Goal: Task Accomplishment & Management: Manage account settings

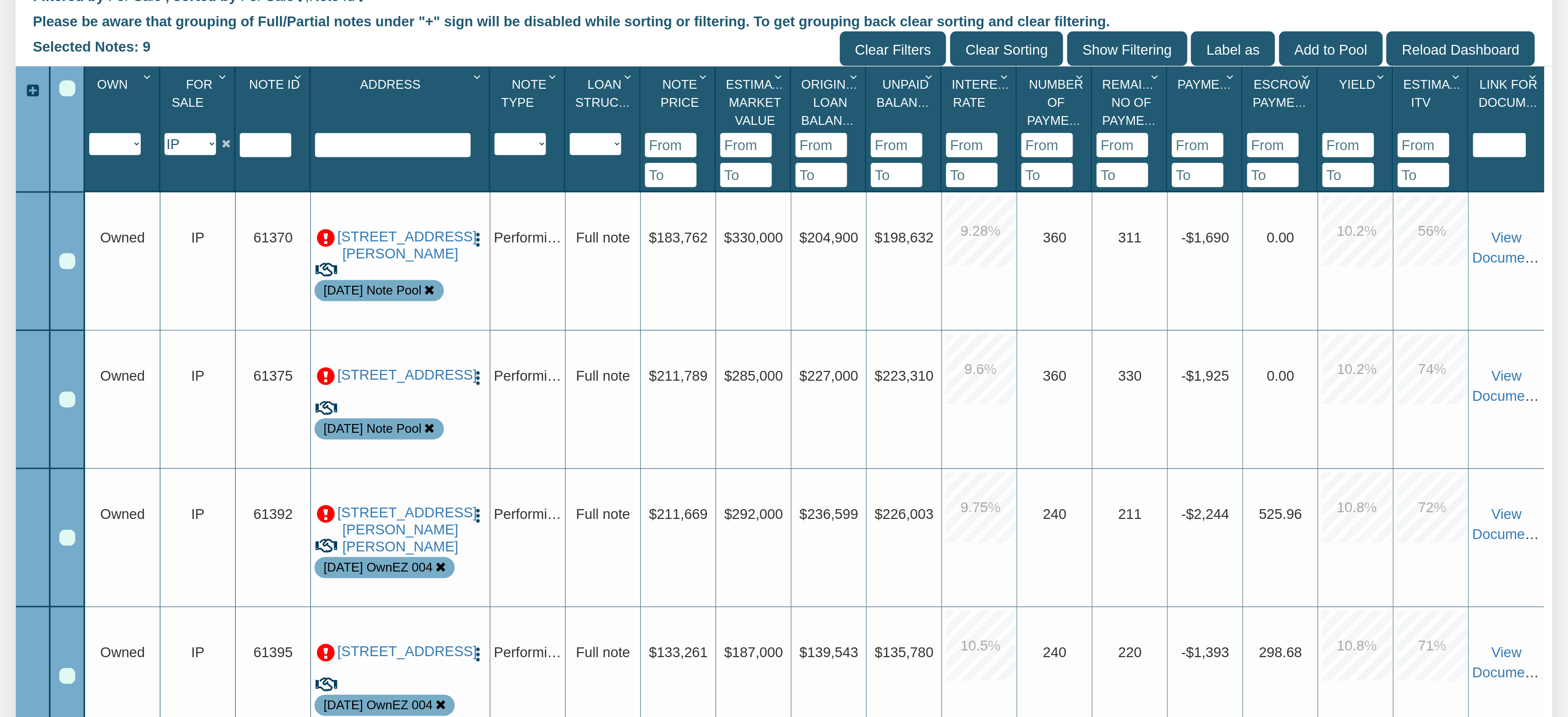
scroll to position [379, 0]
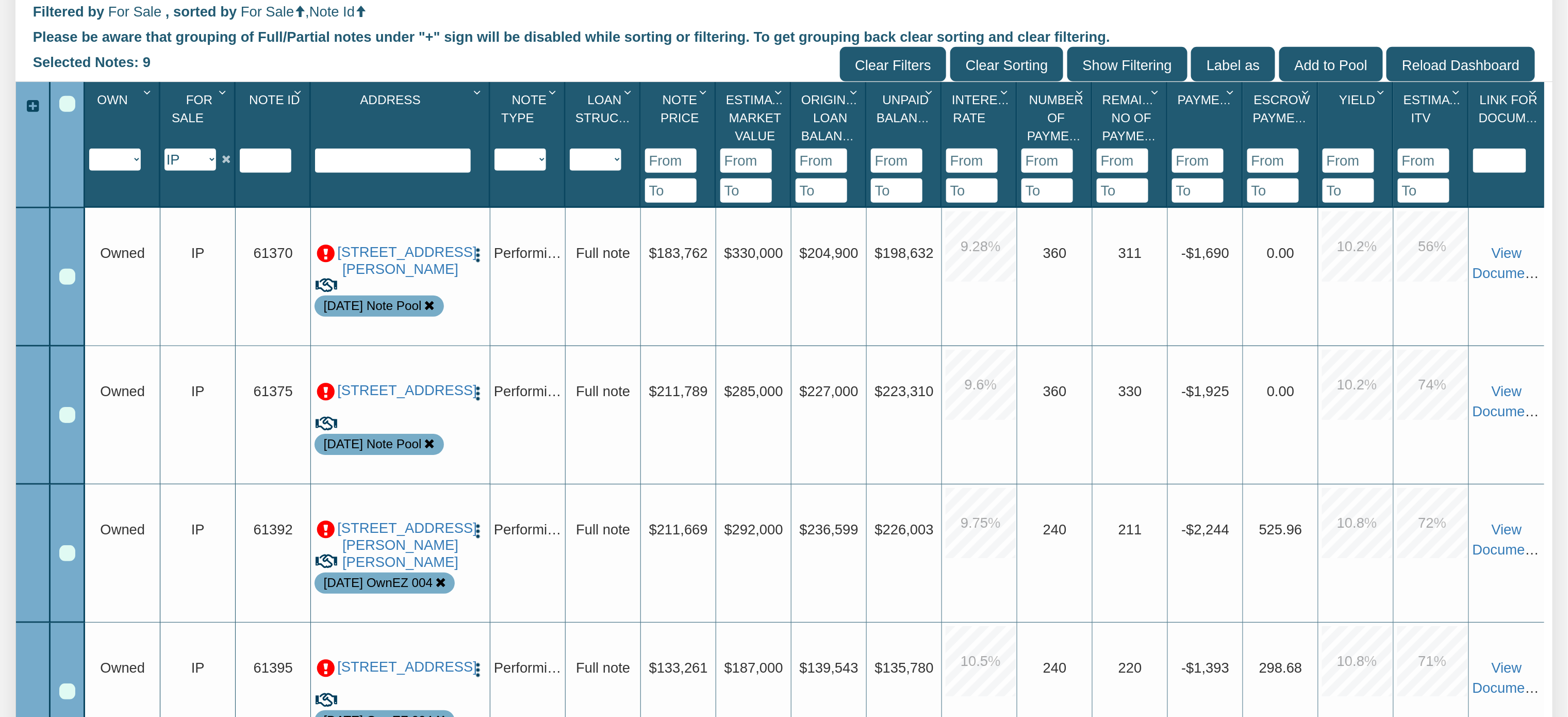
click at [211, 161] on select "Y N IP" at bounding box center [189, 159] width 52 height 22
select select "string:Y"
click at [165, 149] on select "Y N IP" at bounding box center [189, 159] width 52 height 22
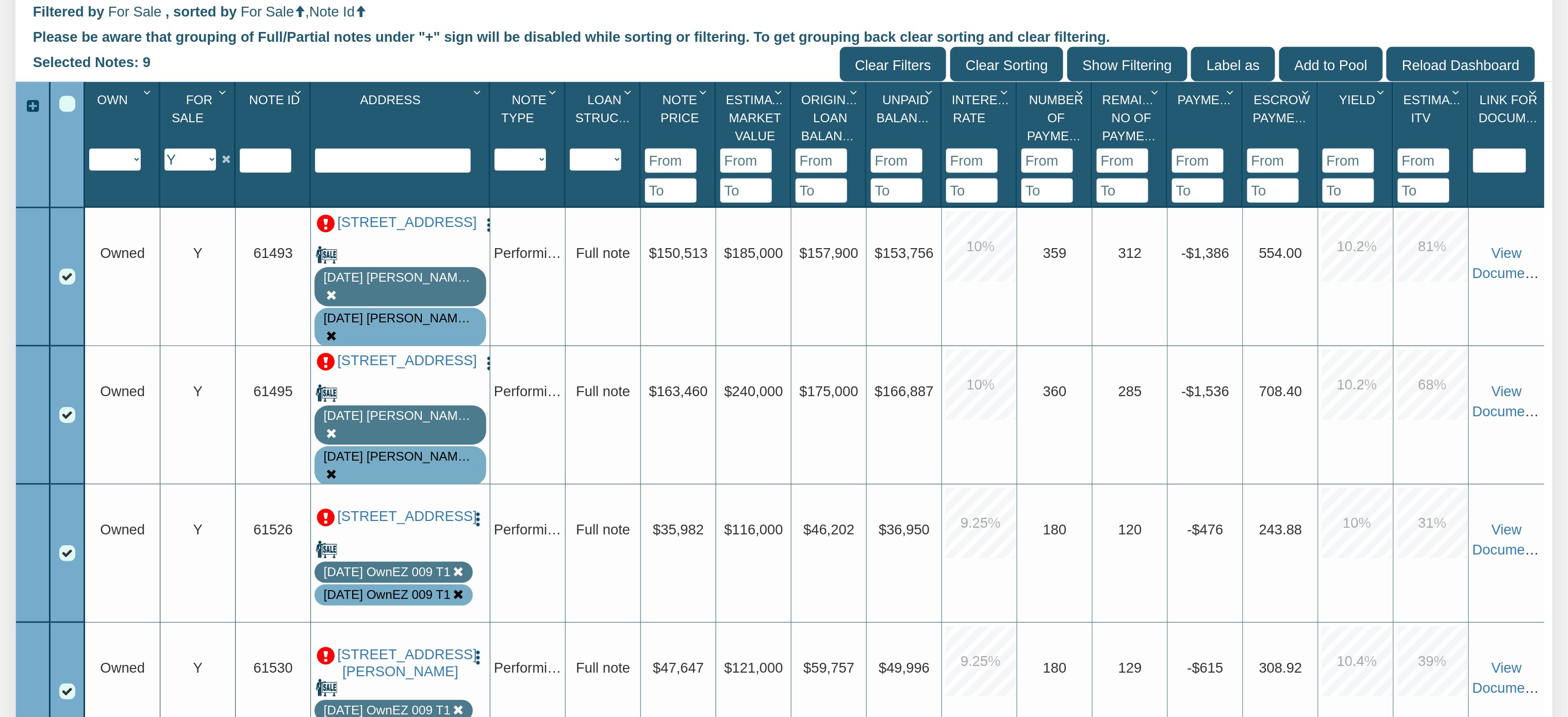
scroll to position [378, 0]
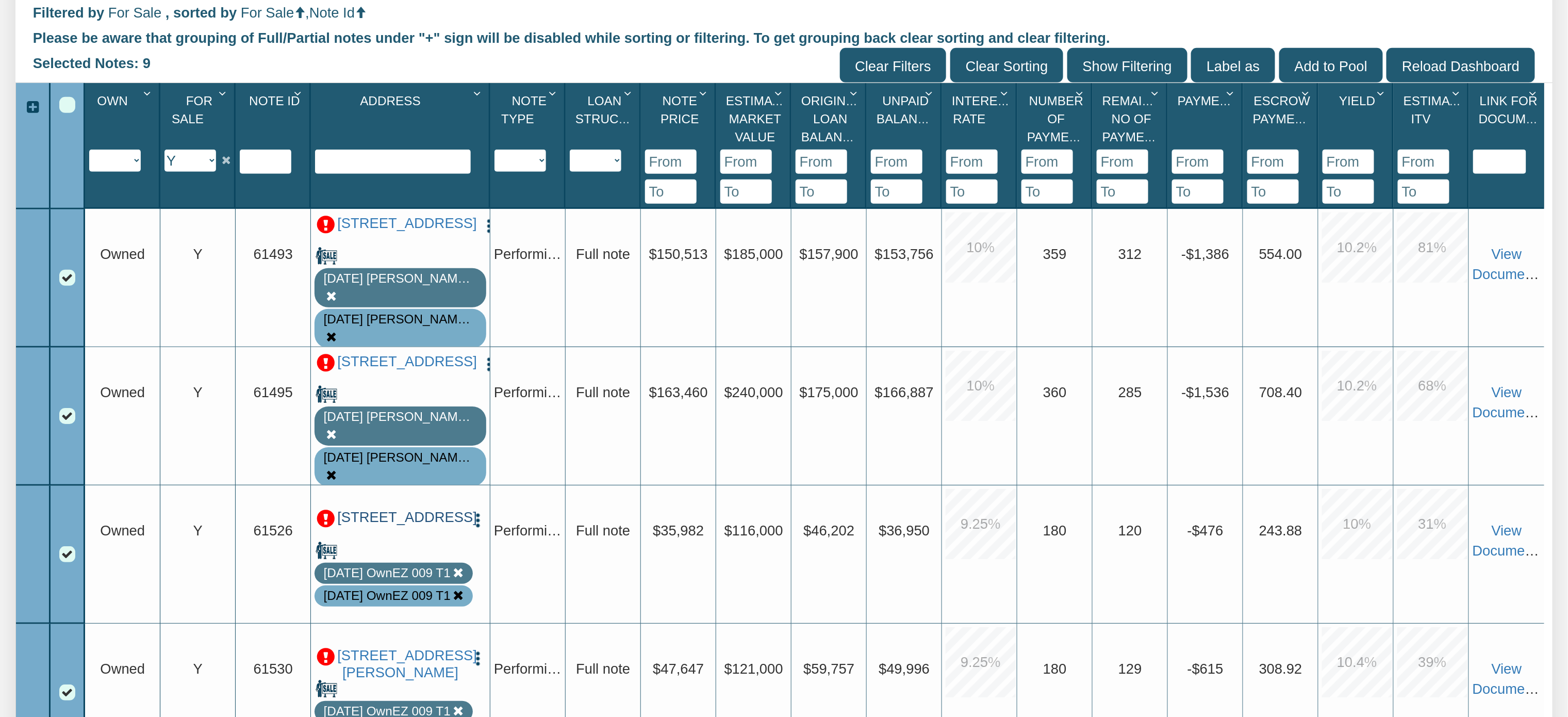
click at [413, 510] on link "[STREET_ADDRESS]" at bounding box center [399, 517] width 126 height 17
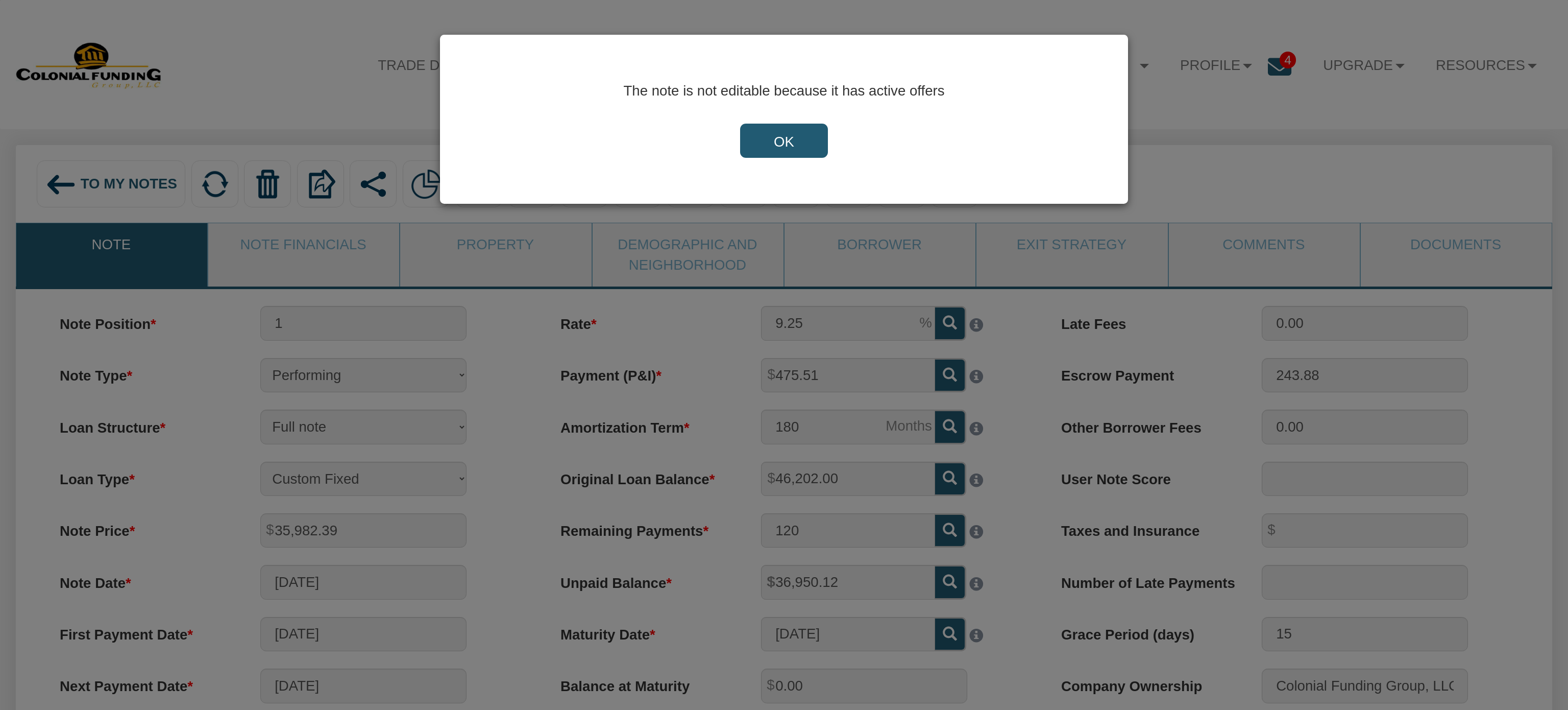
click at [776, 142] on input "OK" at bounding box center [784, 141] width 88 height 35
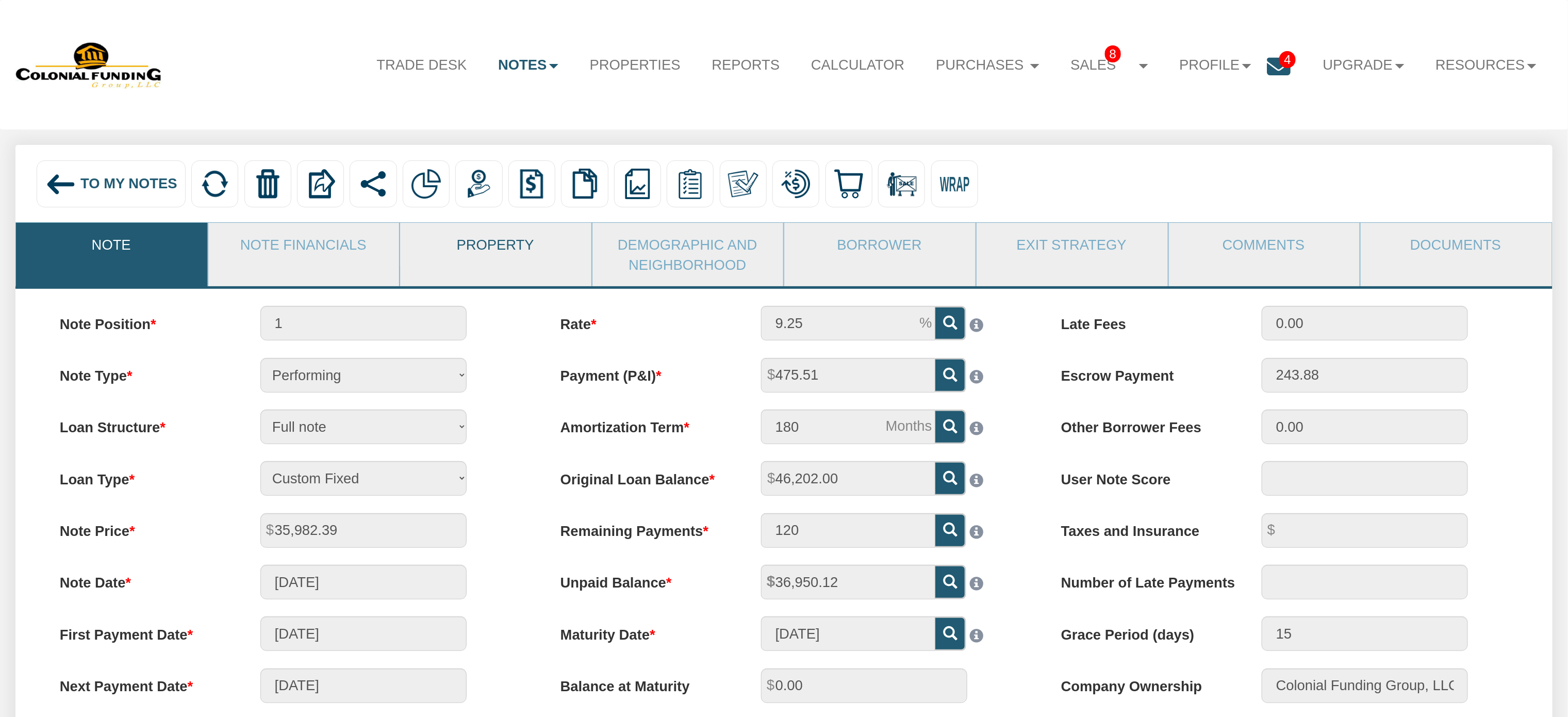
click at [514, 243] on link "Property" at bounding box center [495, 244] width 190 height 43
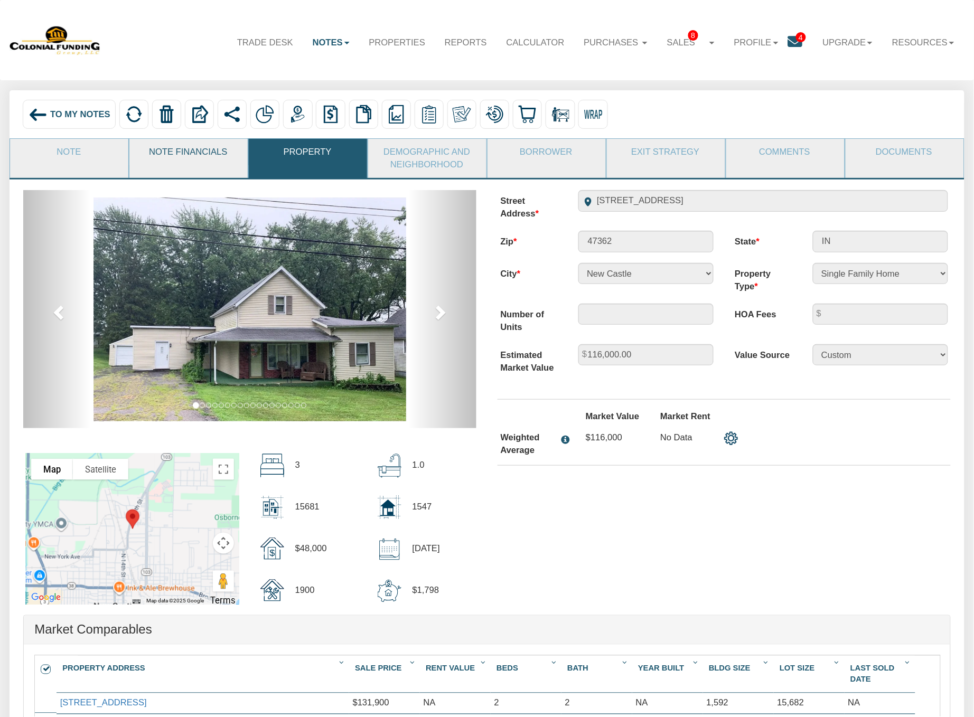
click at [196, 161] on link "Note Financials" at bounding box center [187, 152] width 117 height 27
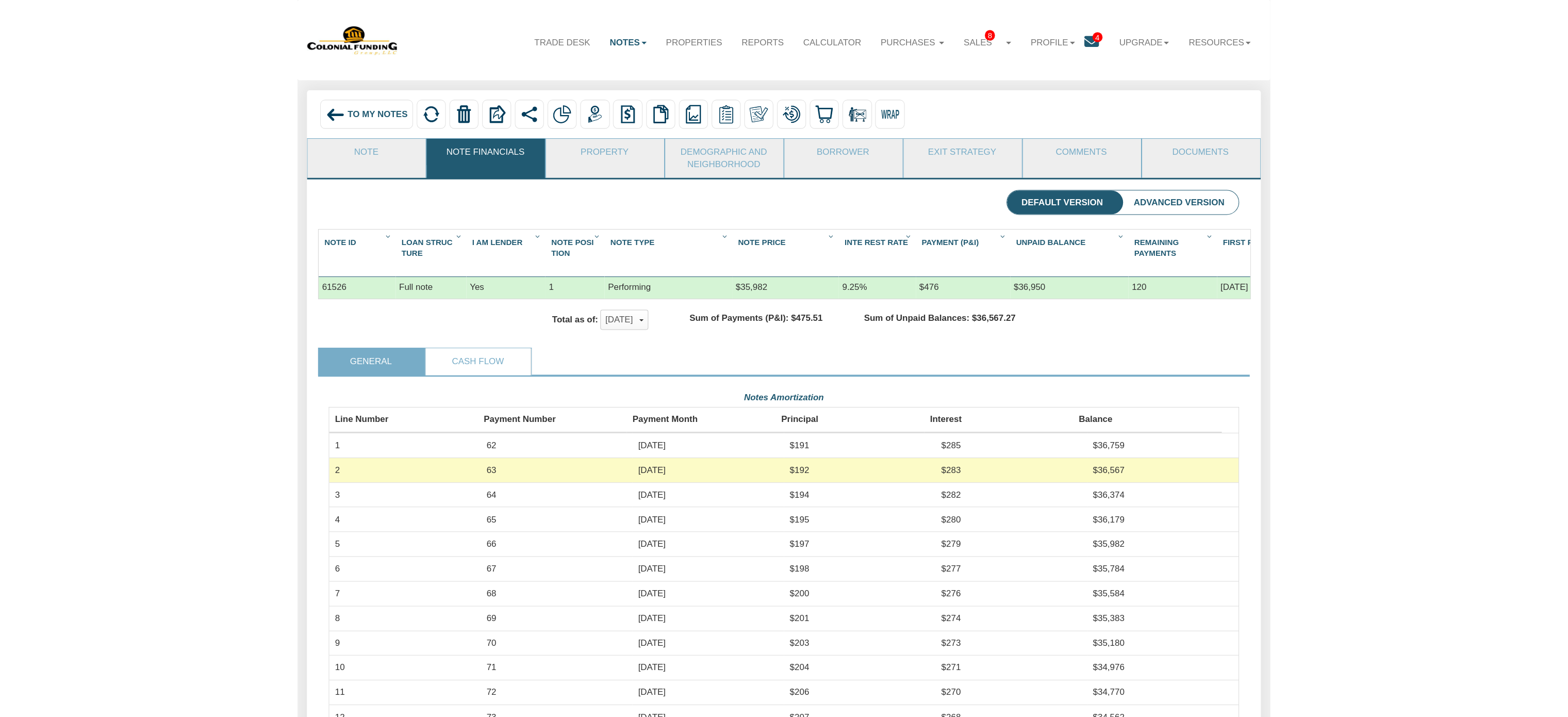
scroll to position [225, 890]
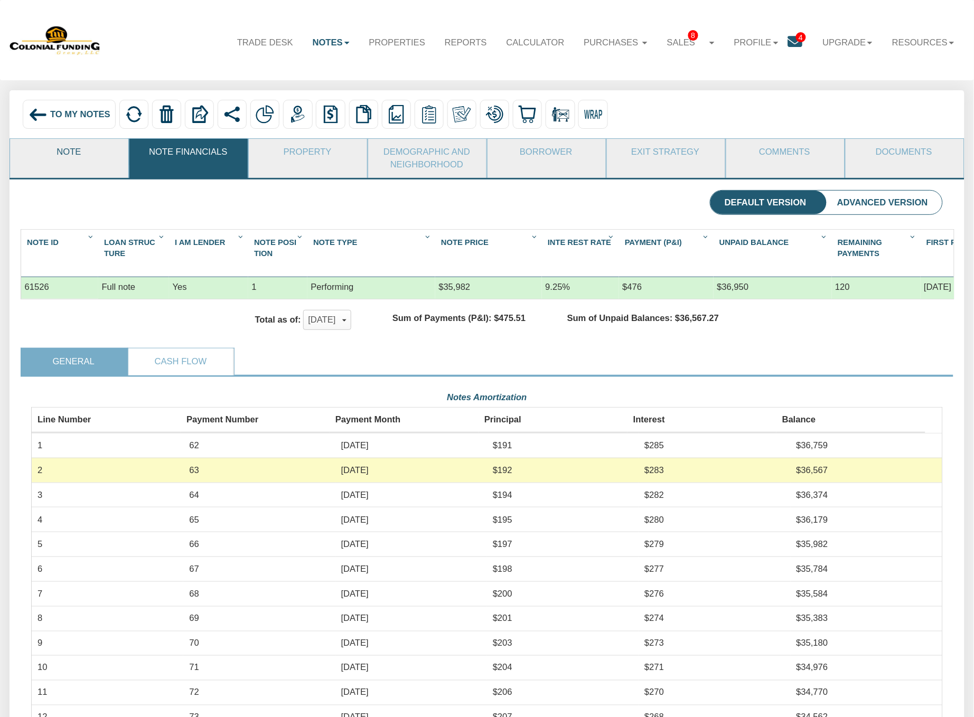
click at [76, 158] on link "Note" at bounding box center [68, 152] width 117 height 27
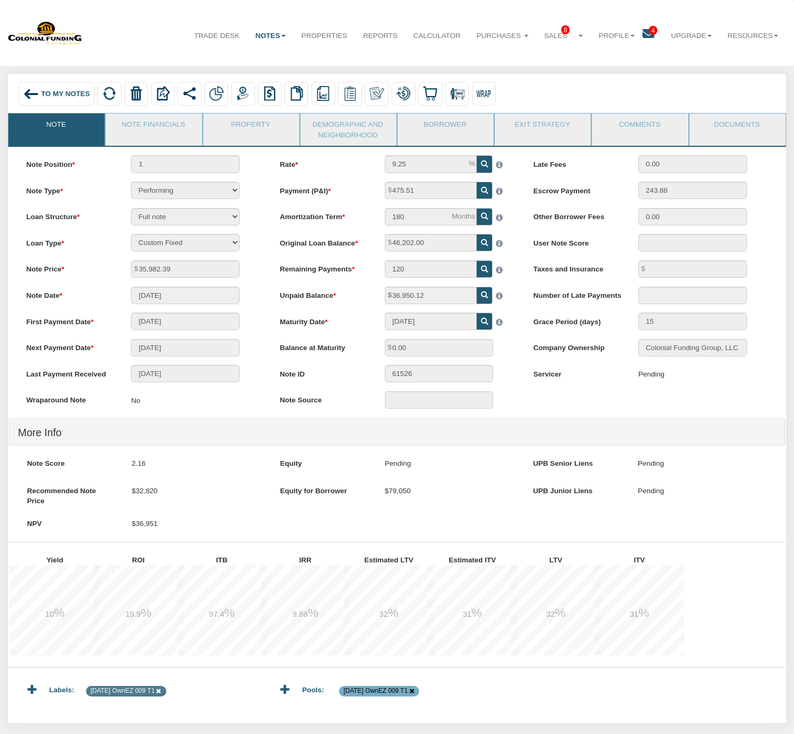
click at [34, 95] on img at bounding box center [31, 94] width 16 height 16
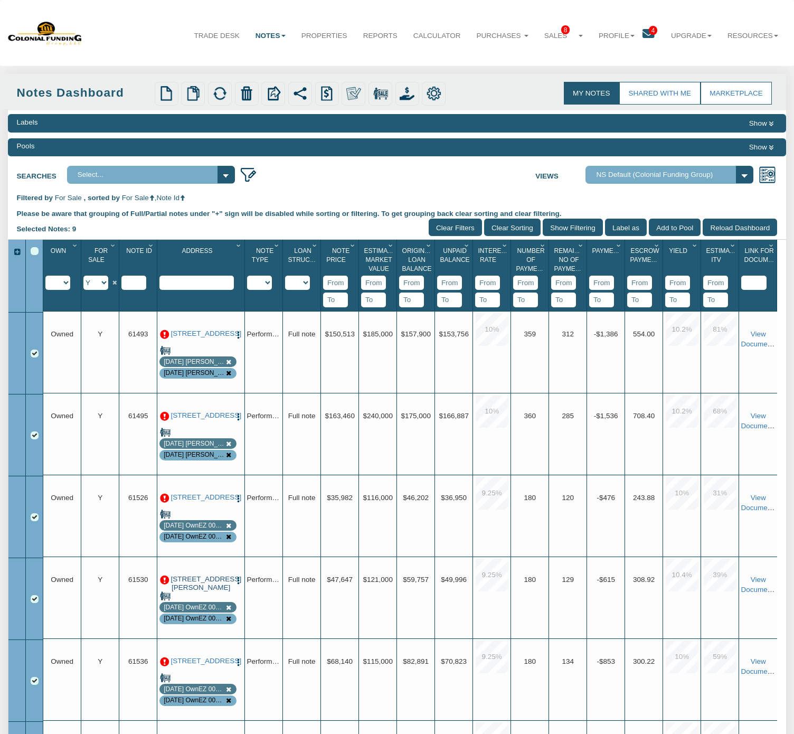
click at [198, 577] on link "[STREET_ADDRESS][PERSON_NAME]" at bounding box center [201, 583] width 60 height 17
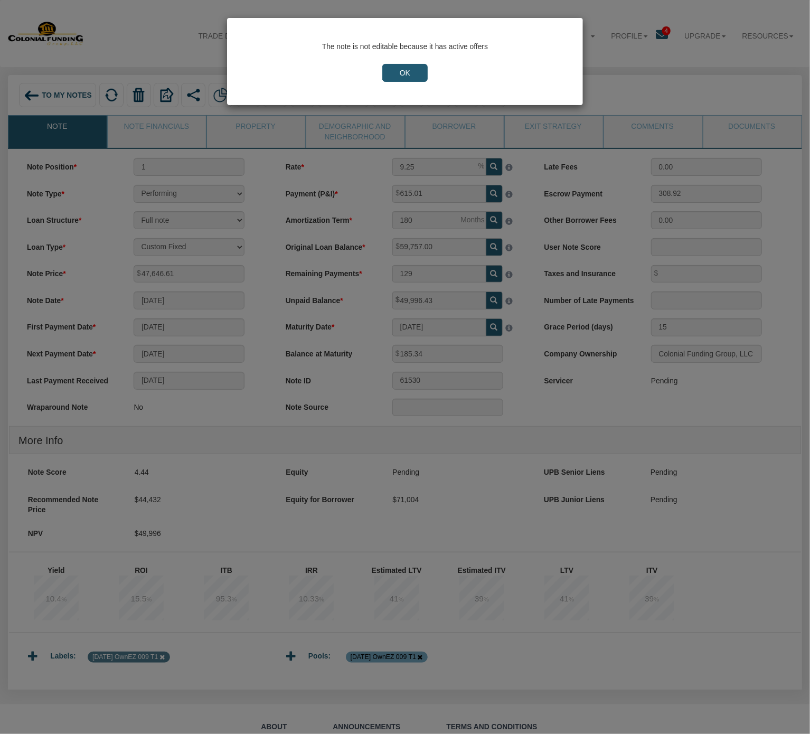
click at [406, 64] on input "OK" at bounding box center [404, 73] width 45 height 18
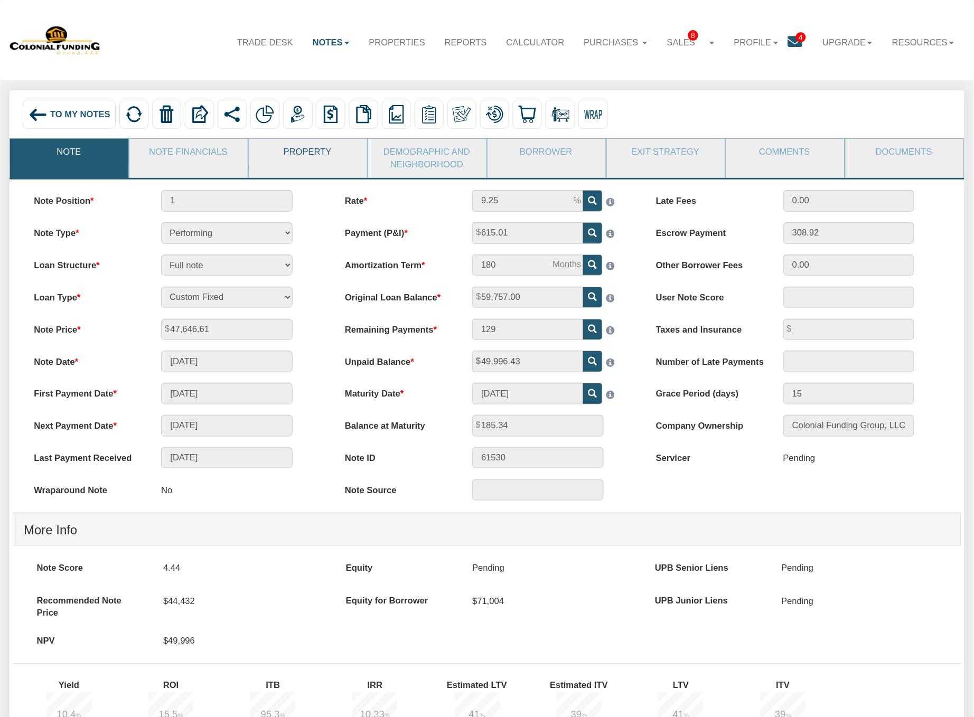
click at [310, 151] on link "Property" at bounding box center [307, 152] width 117 height 27
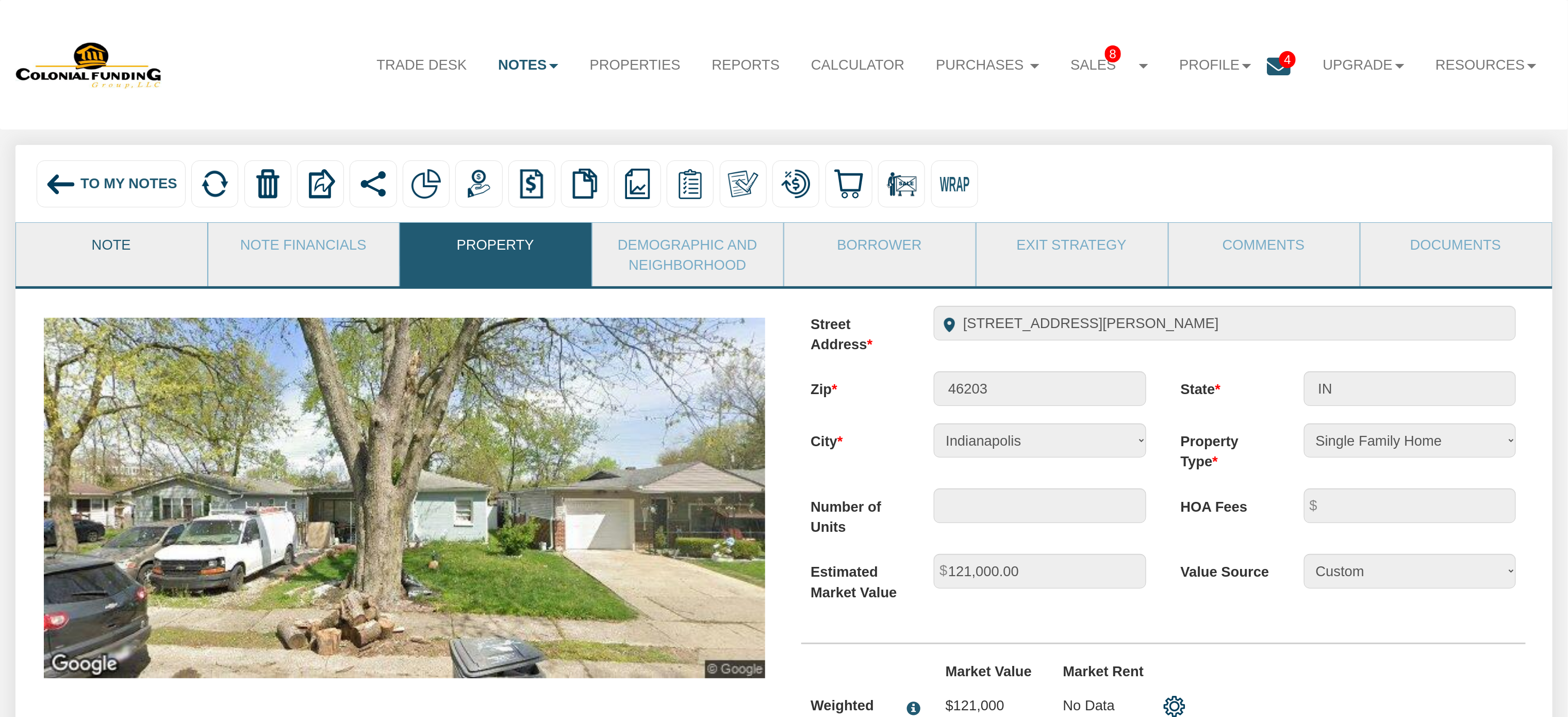
click at [124, 248] on link "Note" at bounding box center [110, 244] width 190 height 43
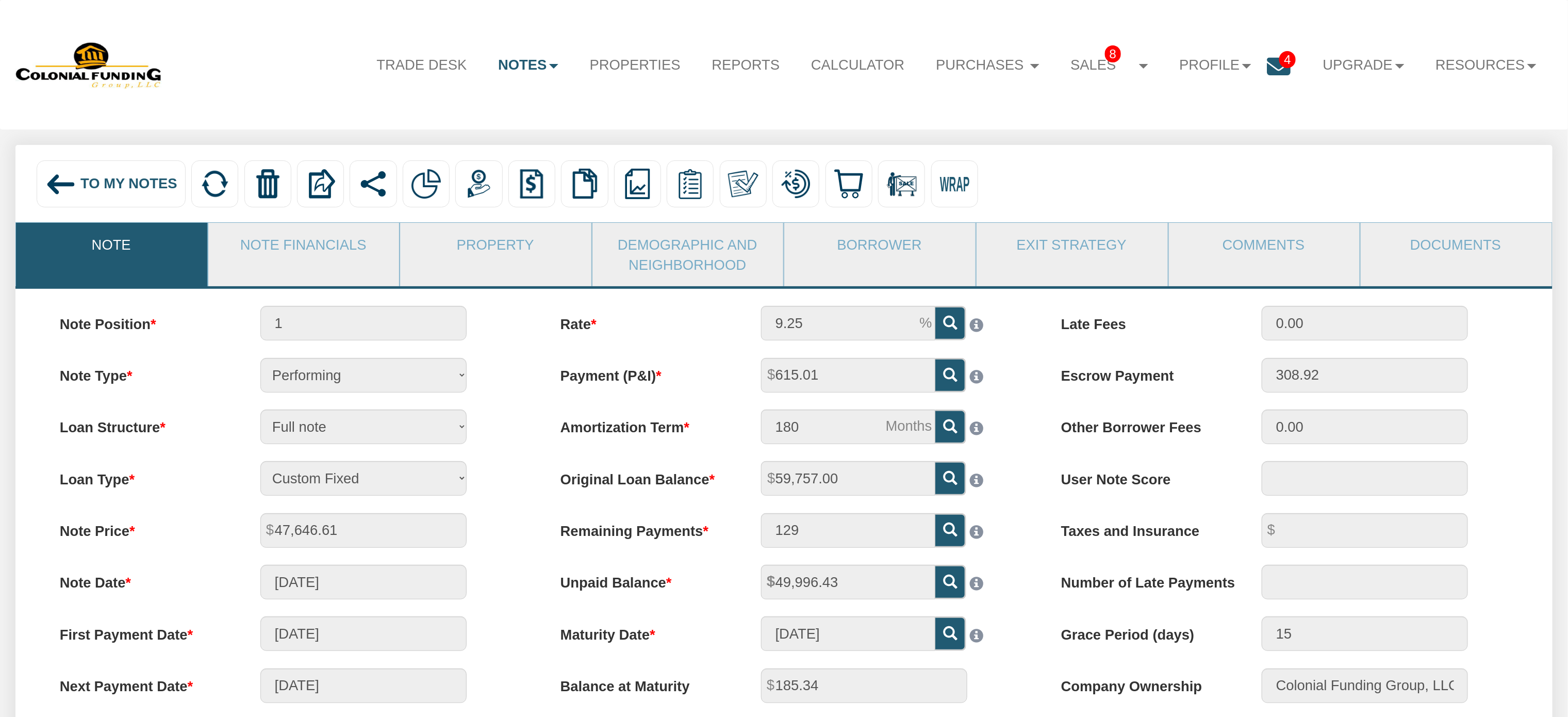
click at [106, 191] on span "To My Notes" at bounding box center [128, 184] width 97 height 16
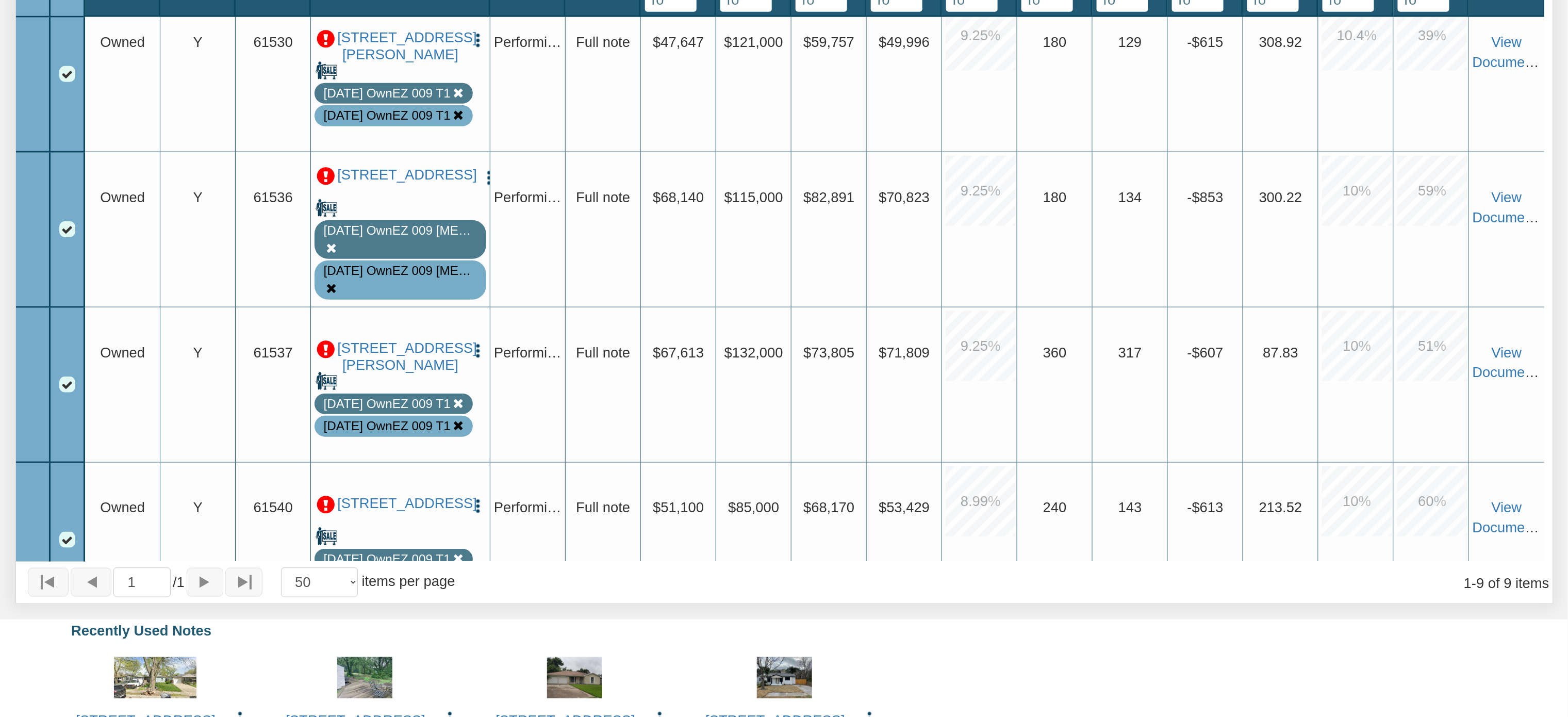
scroll to position [488, 0]
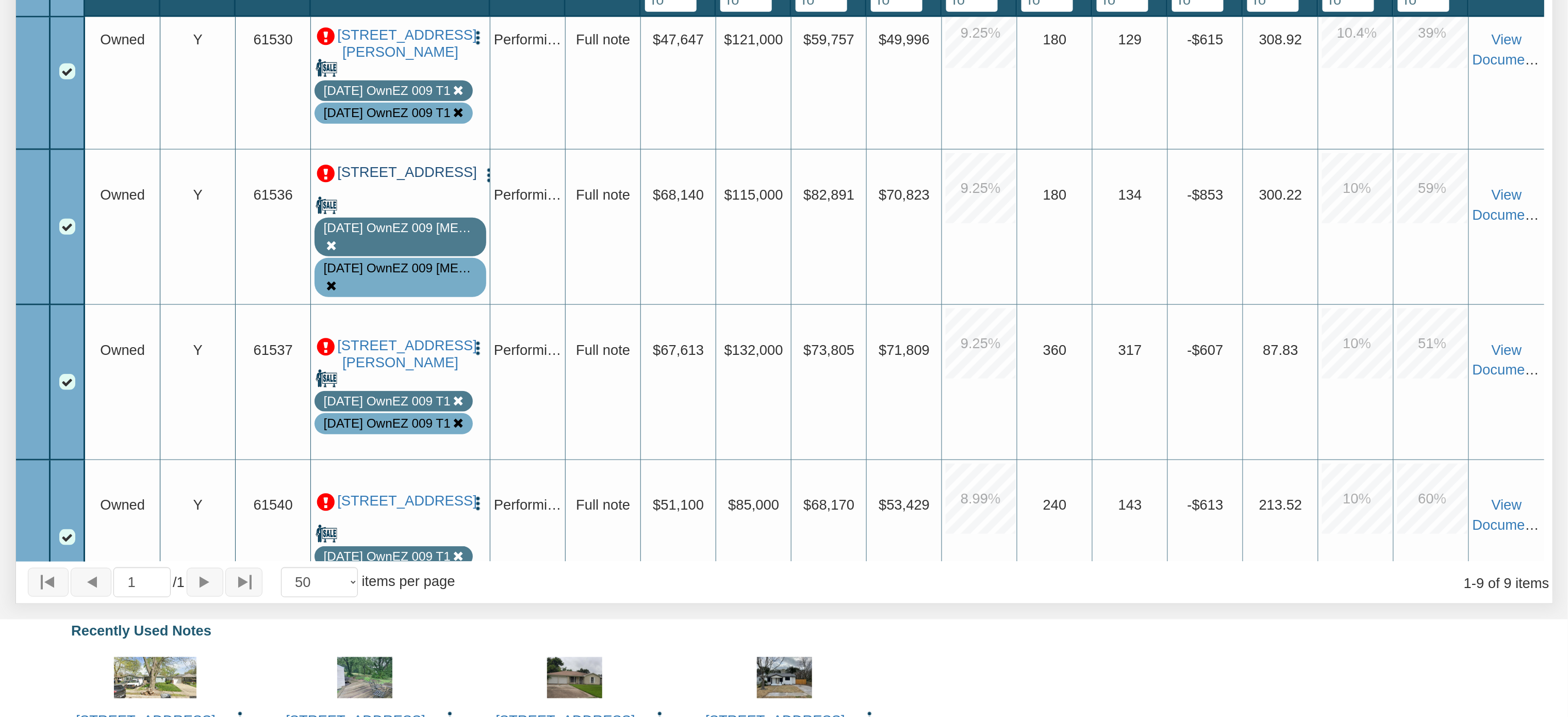
click at [405, 181] on link "[STREET_ADDRESS]" at bounding box center [405, 172] width 137 height 17
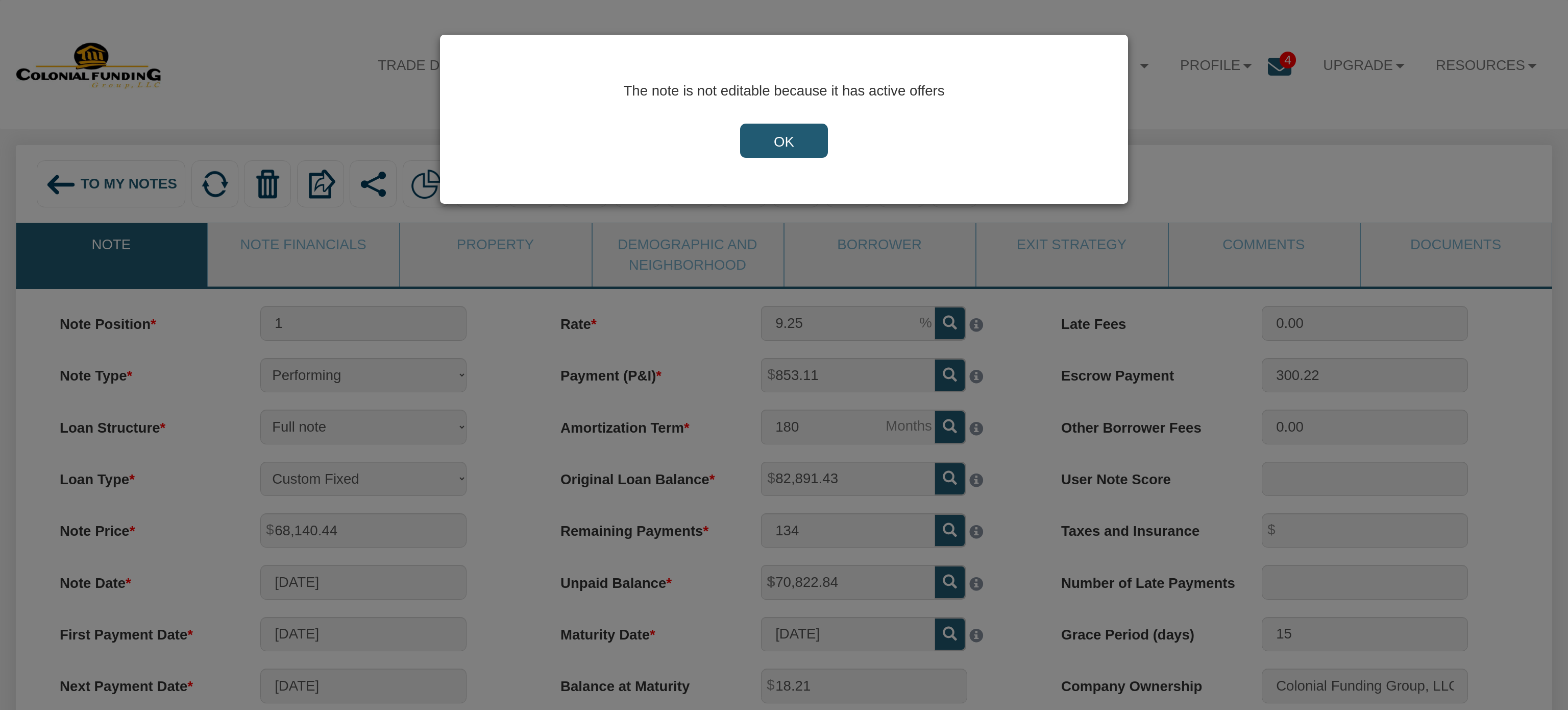
click at [777, 135] on input "OK" at bounding box center [784, 141] width 88 height 35
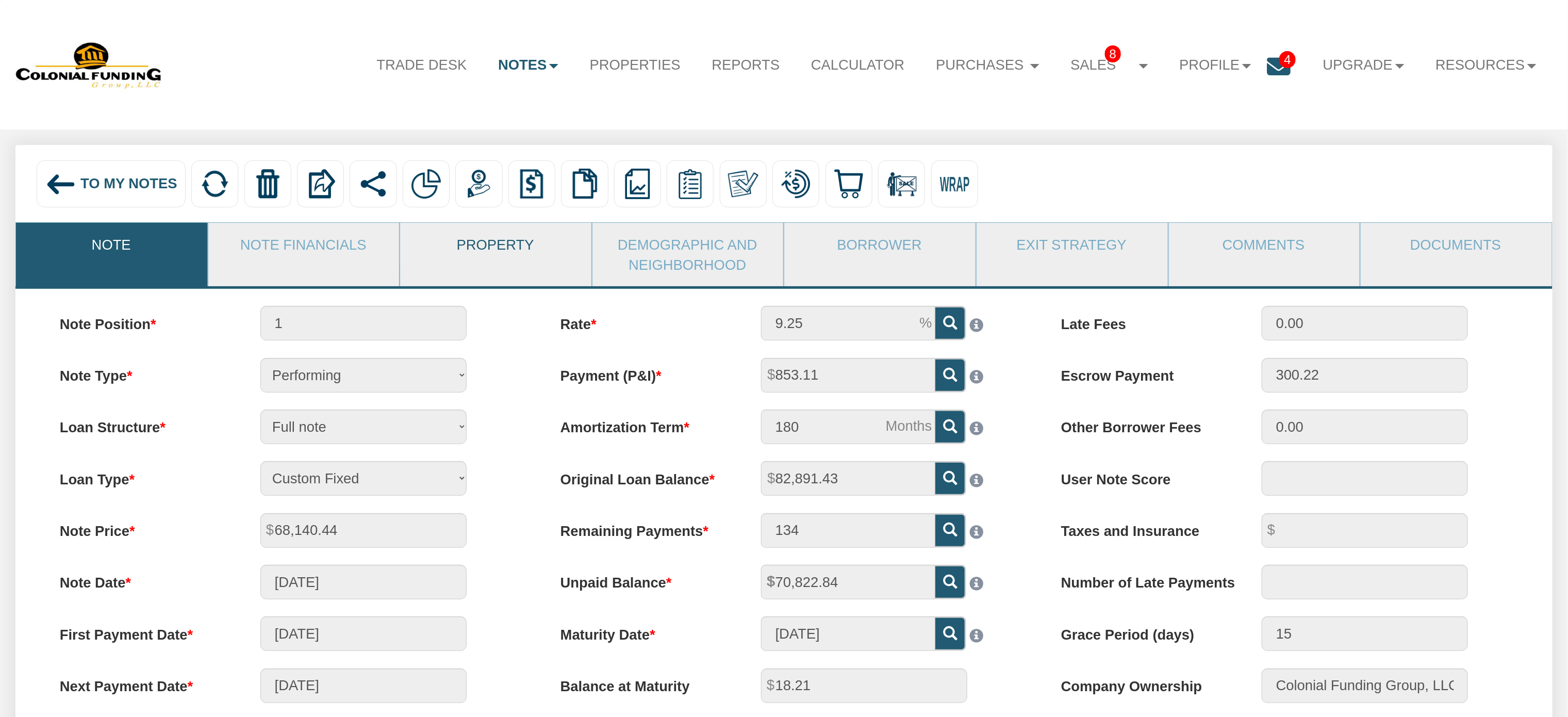
click at [494, 251] on link "Property" at bounding box center [495, 244] width 190 height 43
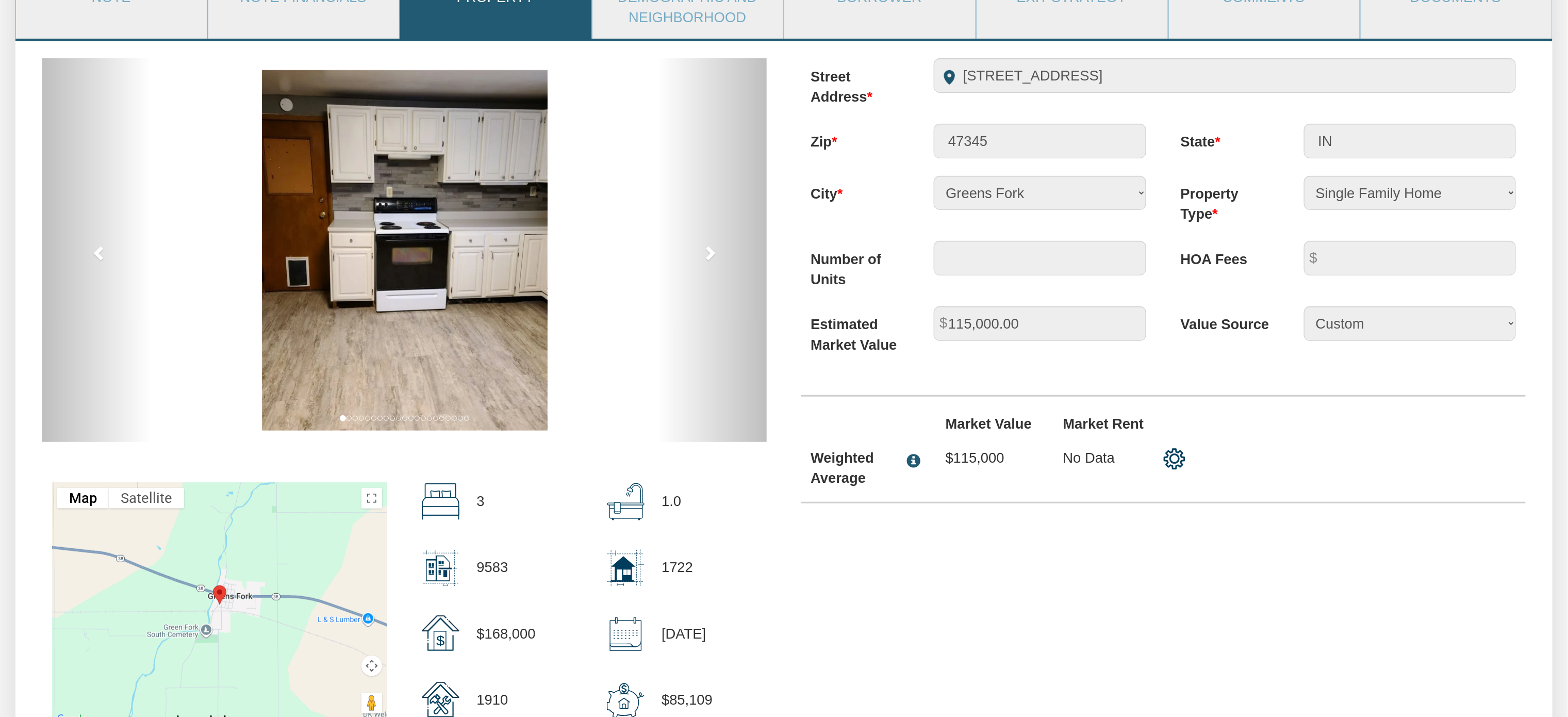
scroll to position [262, 0]
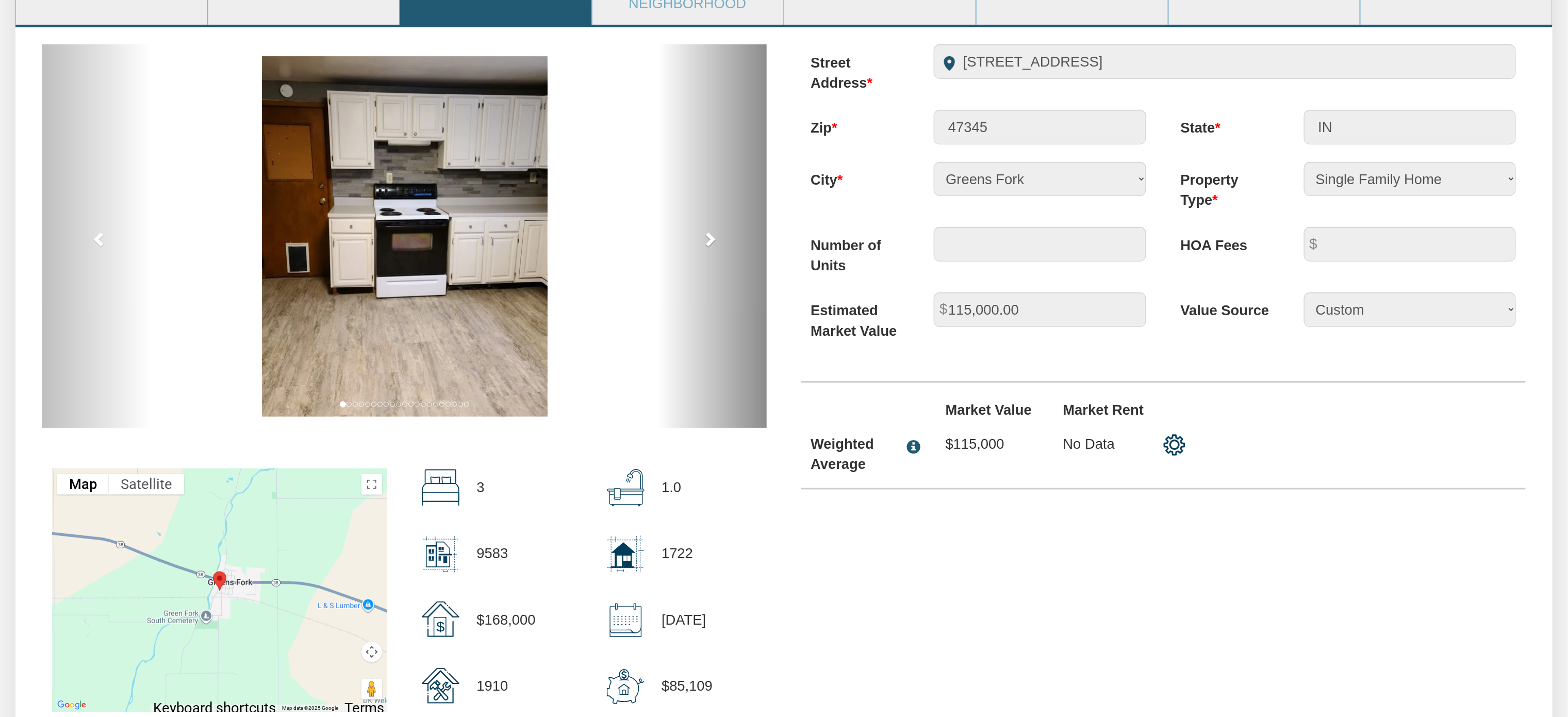
click at [707, 241] on span at bounding box center [710, 239] width 16 height 16
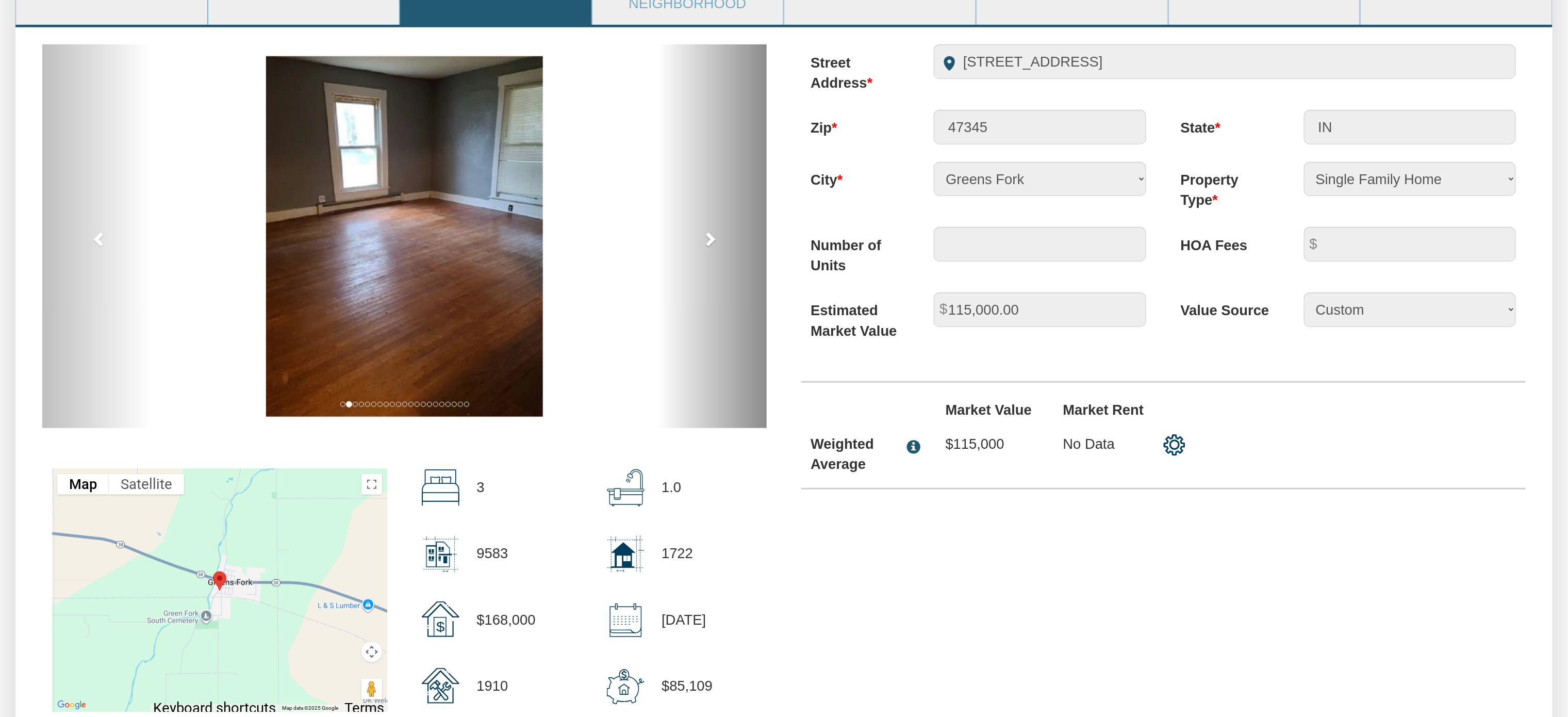
click at [707, 241] on span at bounding box center [710, 239] width 16 height 16
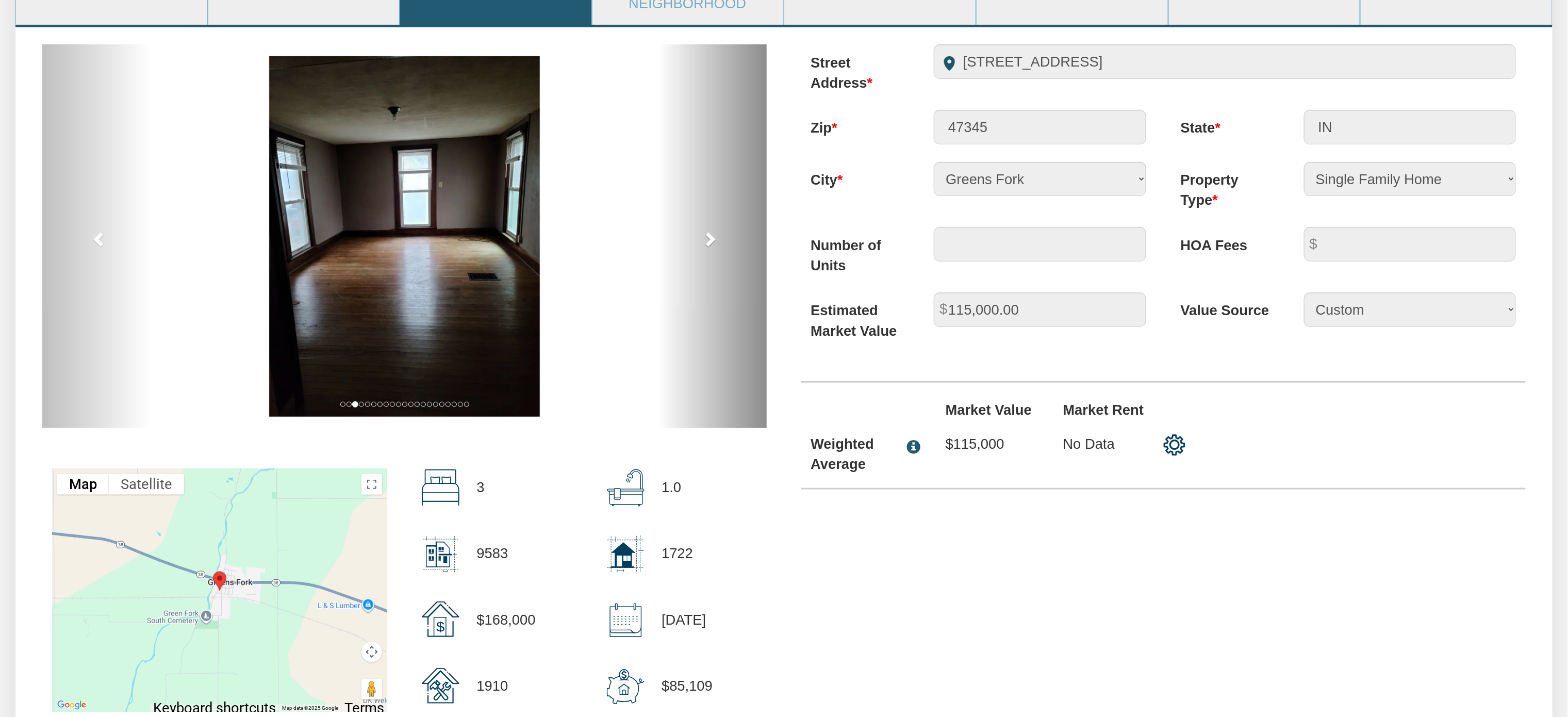
click at [707, 241] on span at bounding box center [710, 239] width 16 height 16
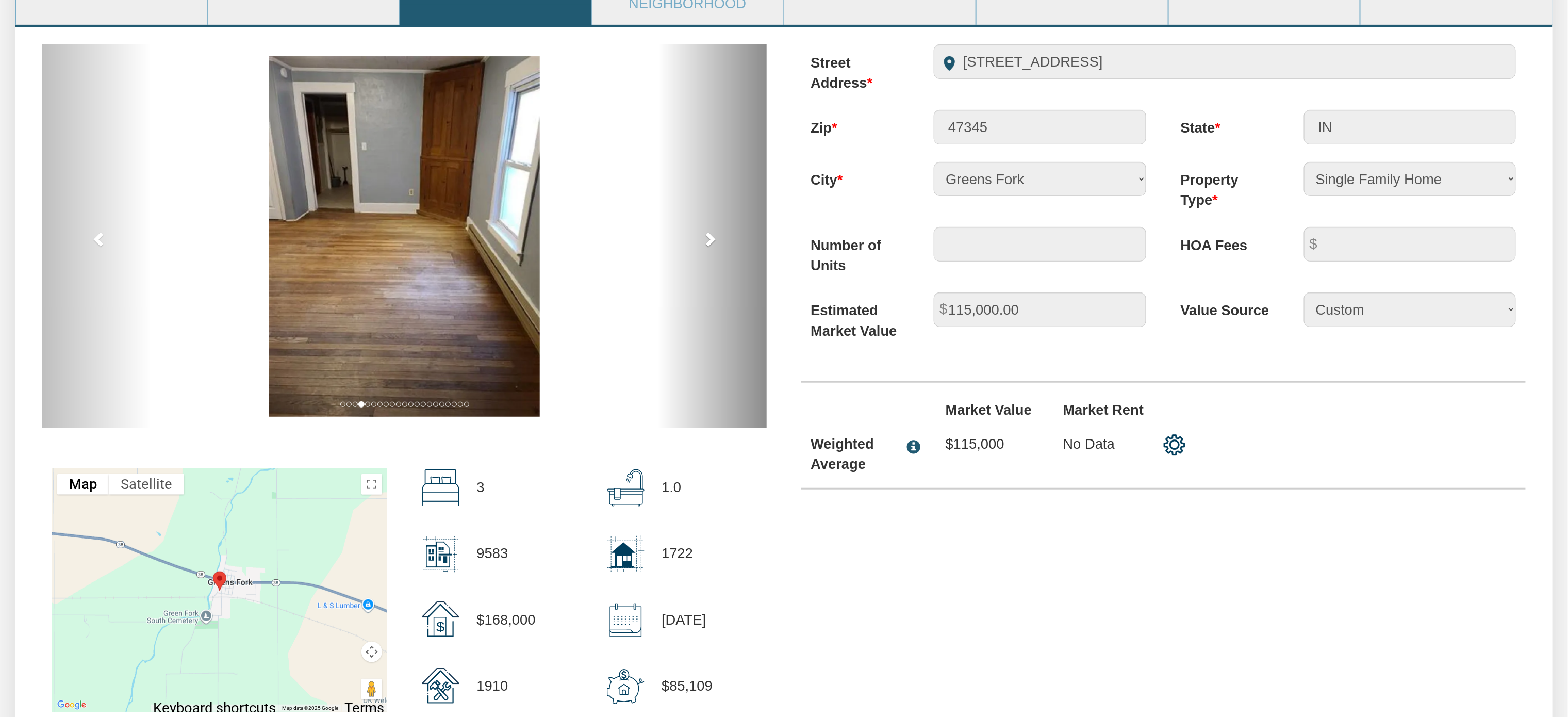
click at [707, 241] on span at bounding box center [710, 239] width 16 height 16
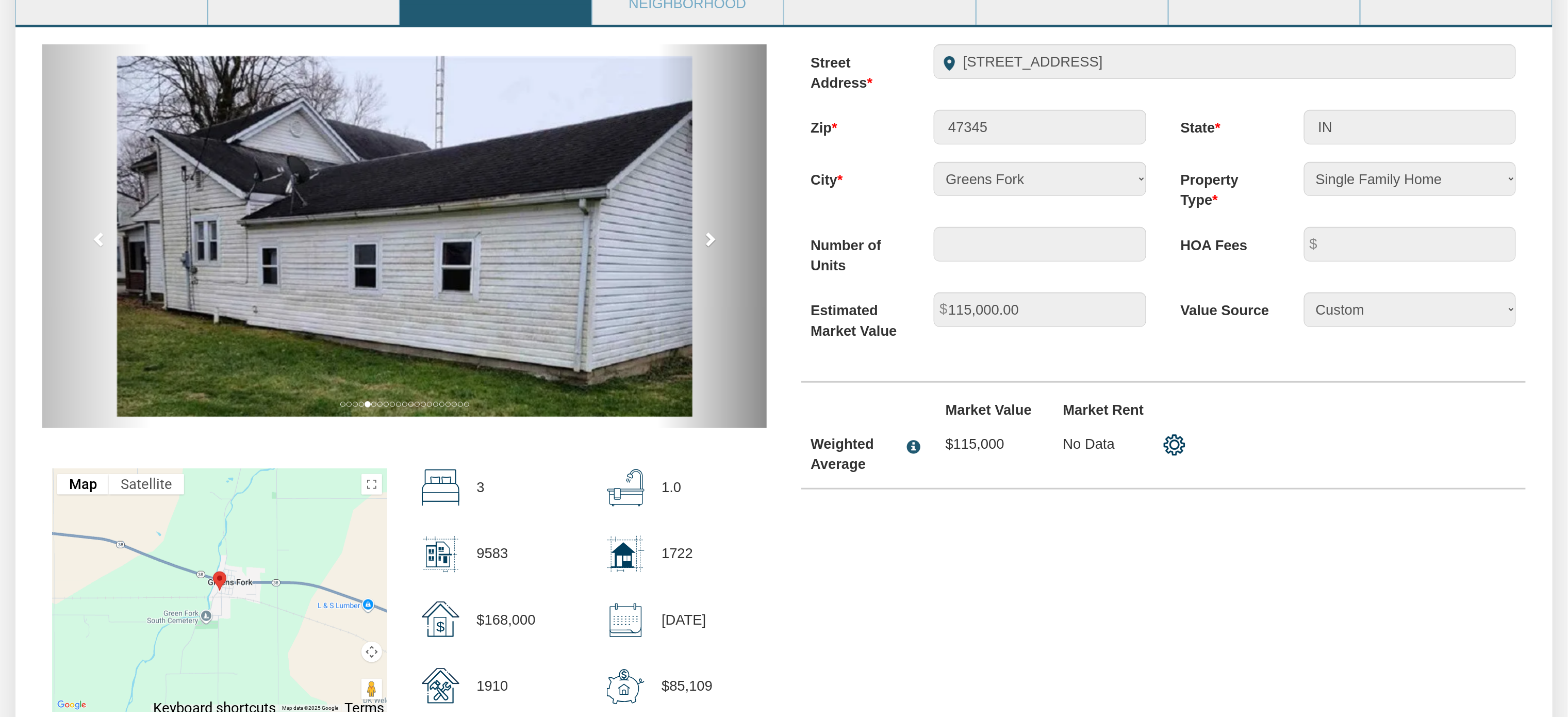
click at [707, 241] on span at bounding box center [710, 239] width 16 height 16
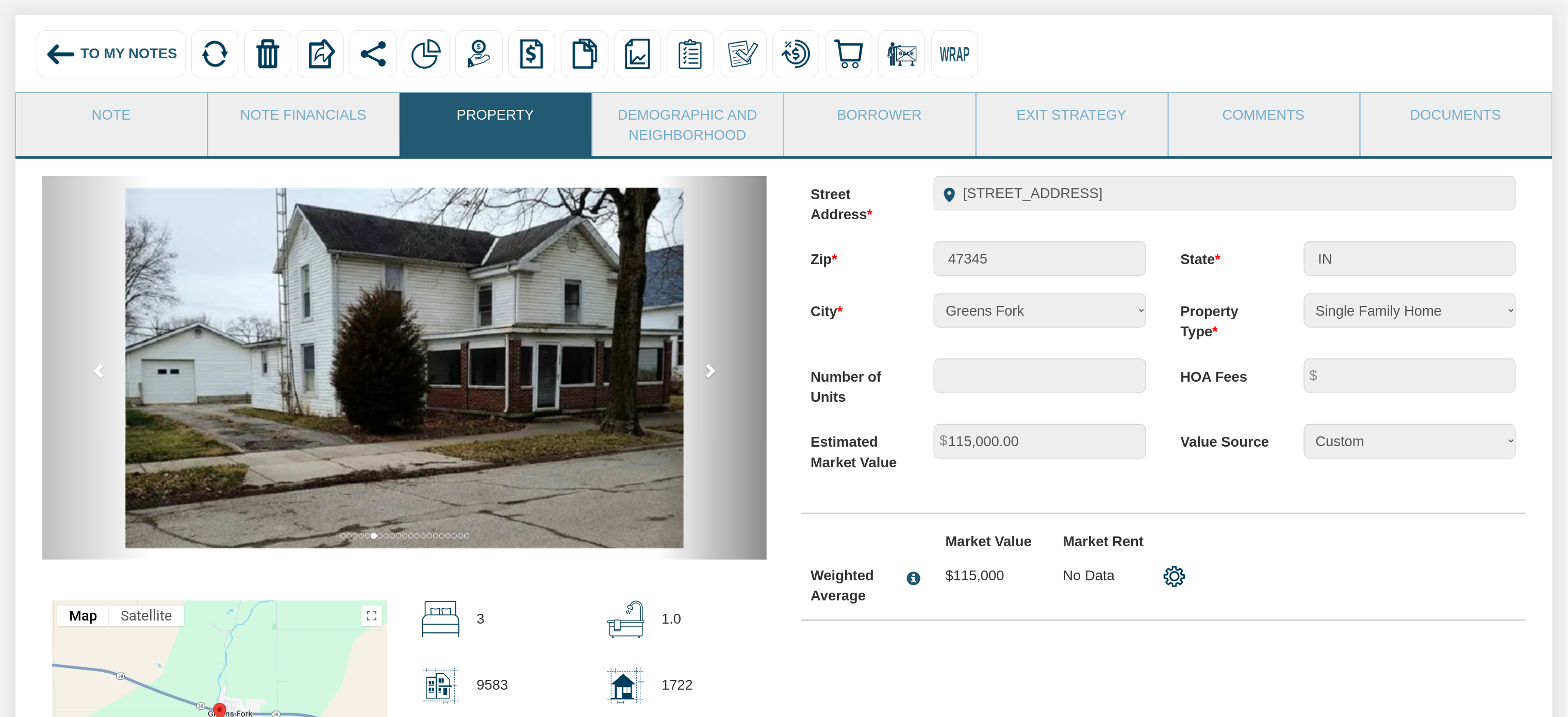
scroll to position [122, 0]
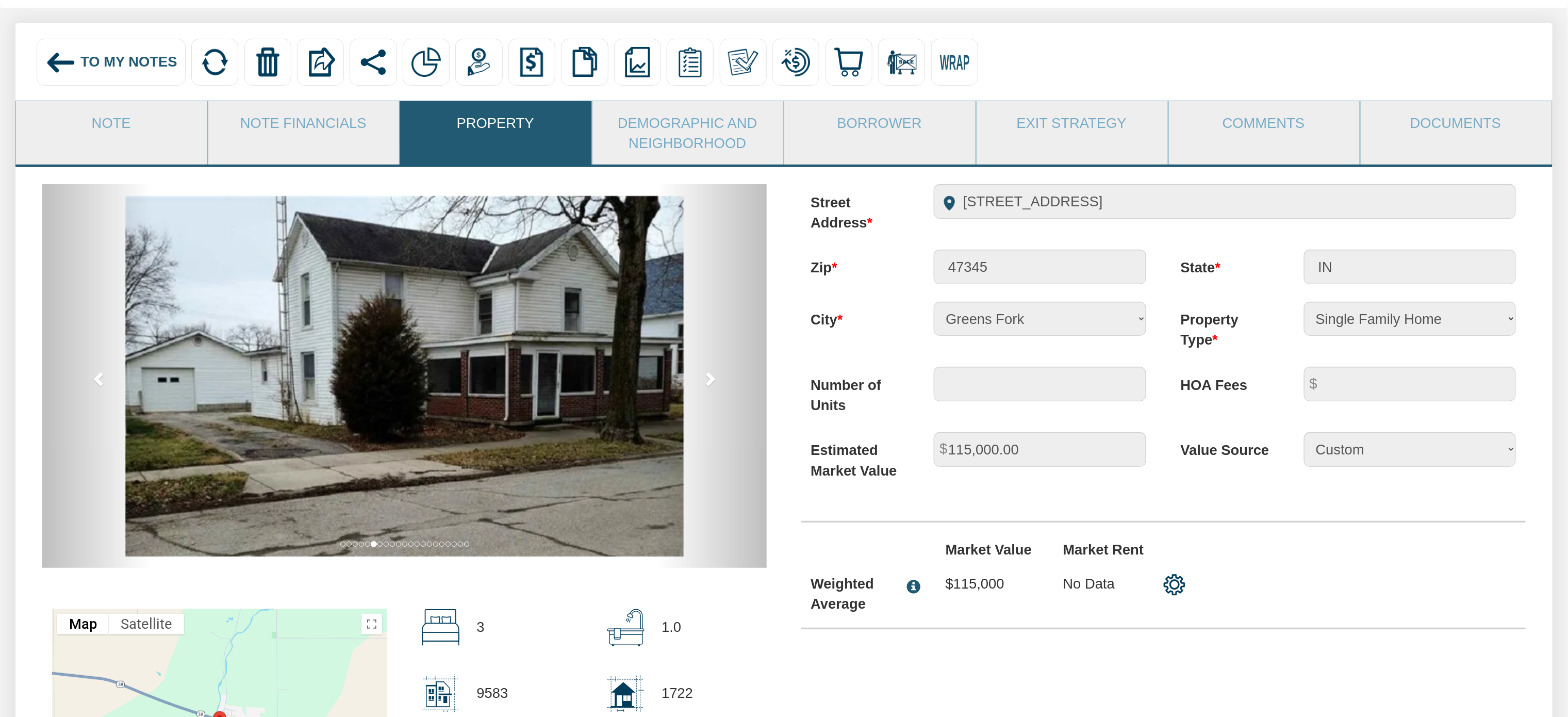
click at [67, 59] on img at bounding box center [61, 63] width 31 height 31
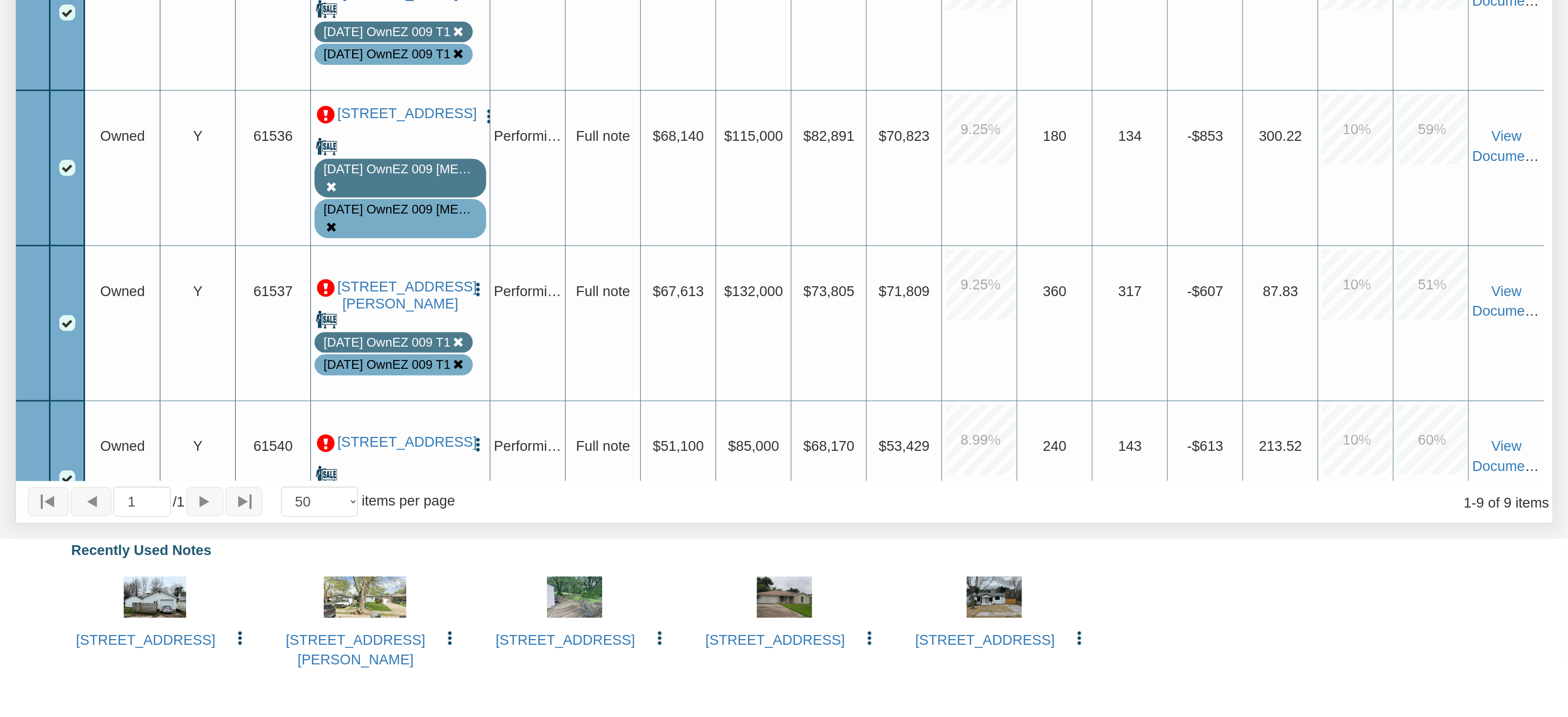
scroll to position [517, 0]
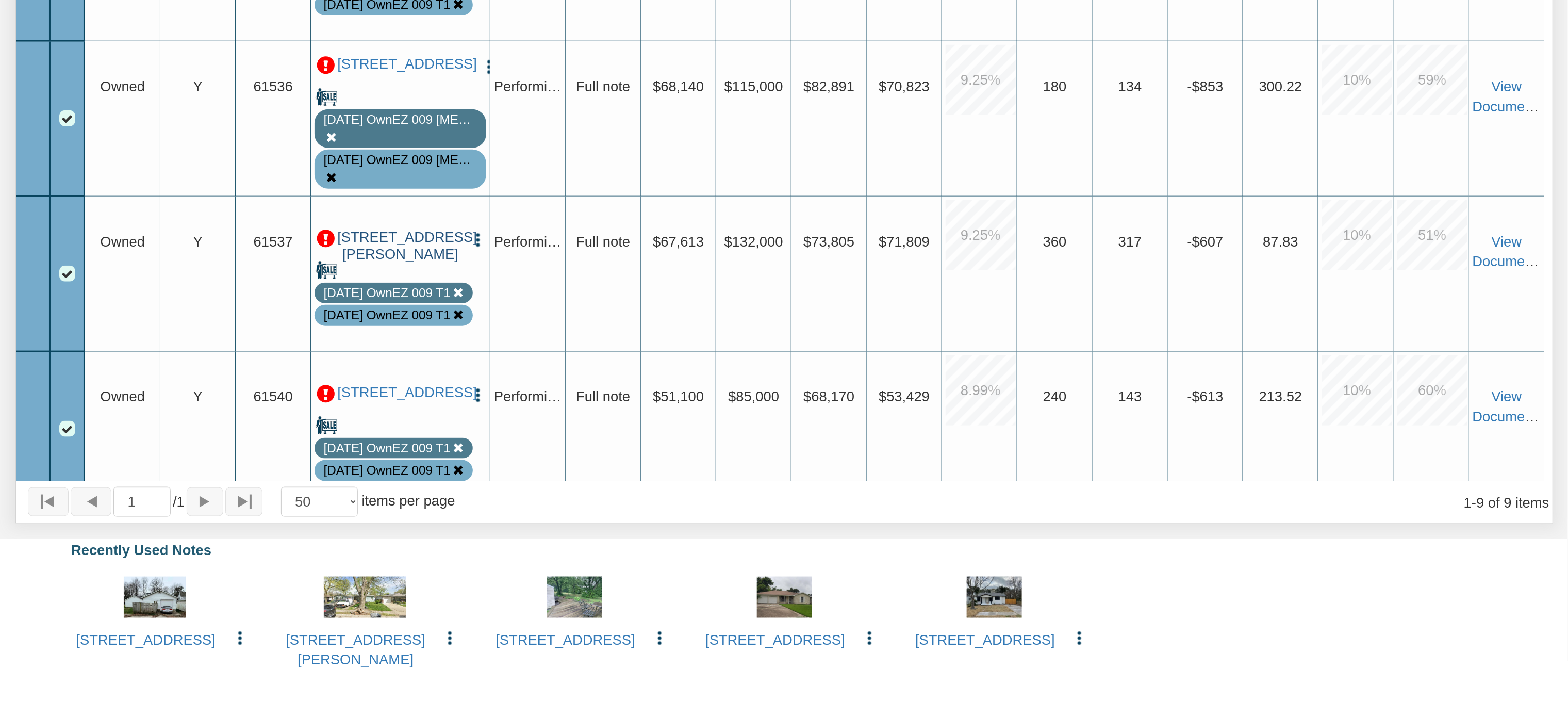
click at [390, 234] on link "[STREET_ADDRESS][PERSON_NAME]" at bounding box center [399, 245] width 126 height 34
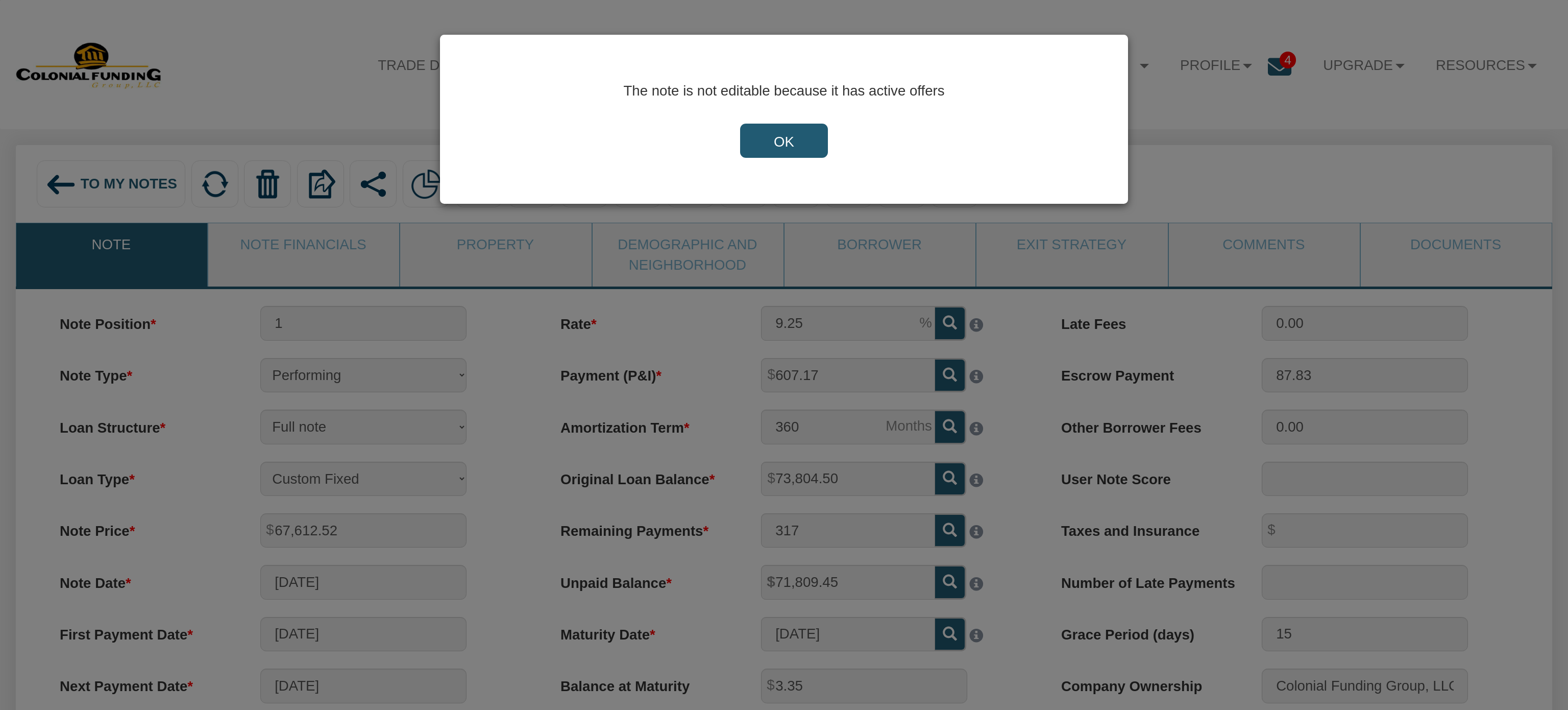
click at [788, 142] on input "OK" at bounding box center [784, 141] width 88 height 35
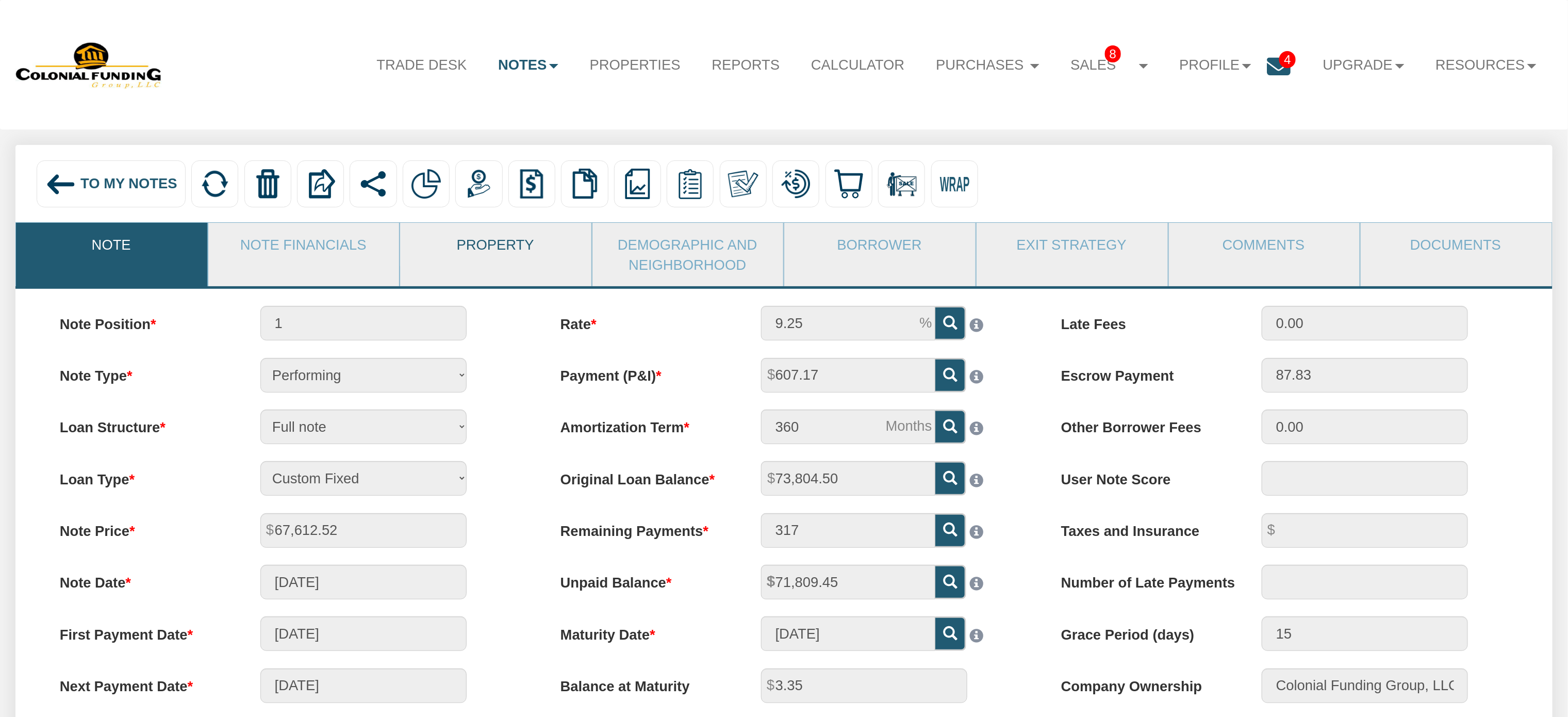
click at [469, 251] on link "Property" at bounding box center [495, 244] width 190 height 43
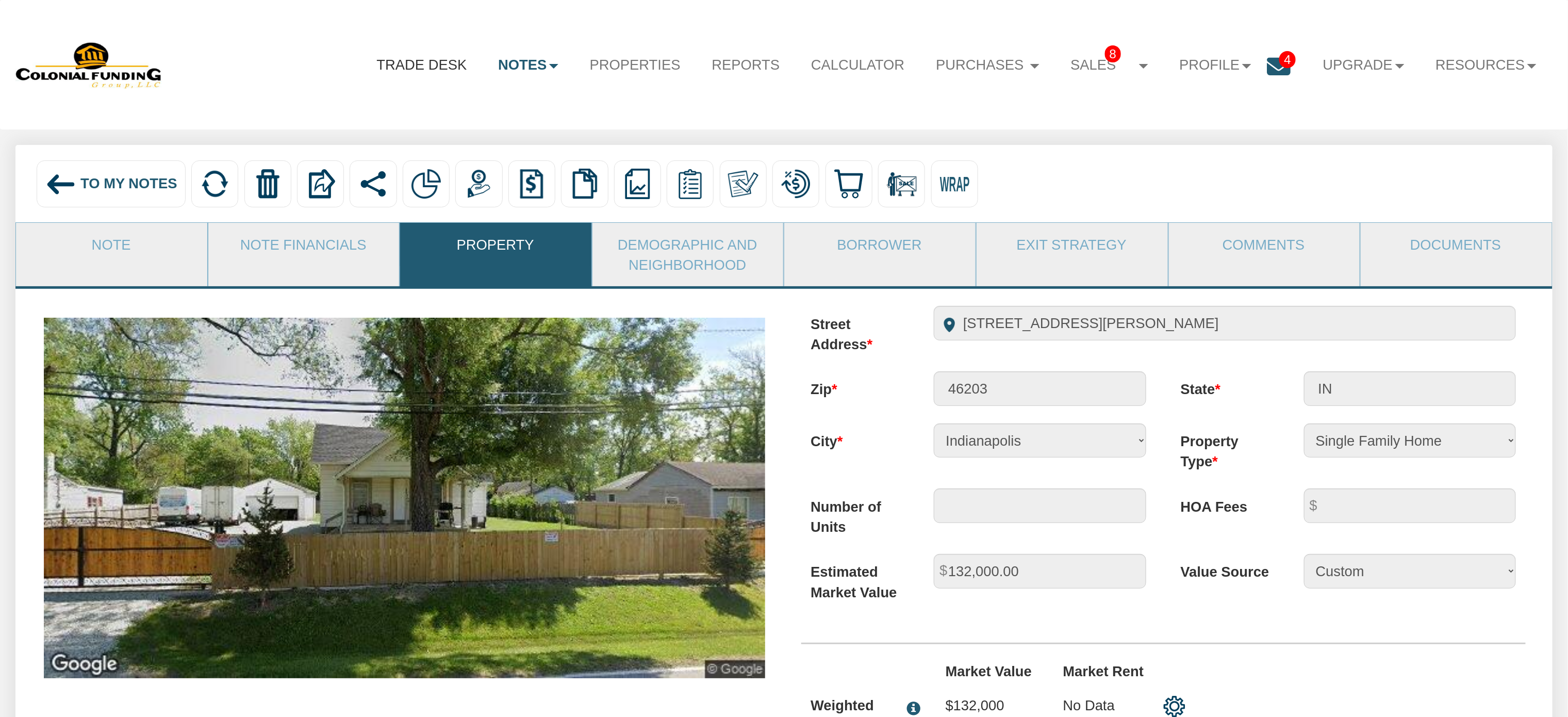
drag, startPoint x: 75, startPoint y: 176, endPoint x: 370, endPoint y: 75, distance: 311.8
click at [74, 176] on img at bounding box center [61, 185] width 31 height 31
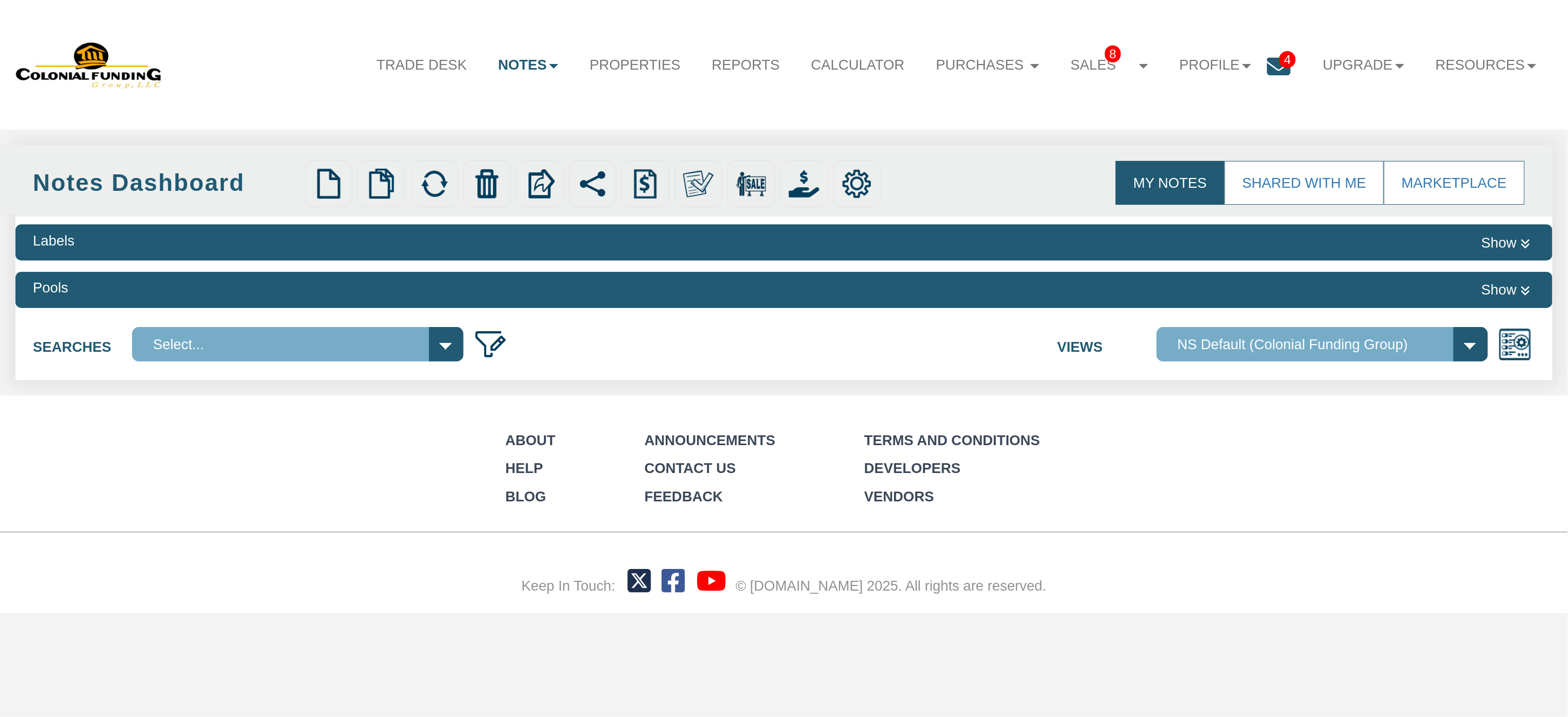
select select
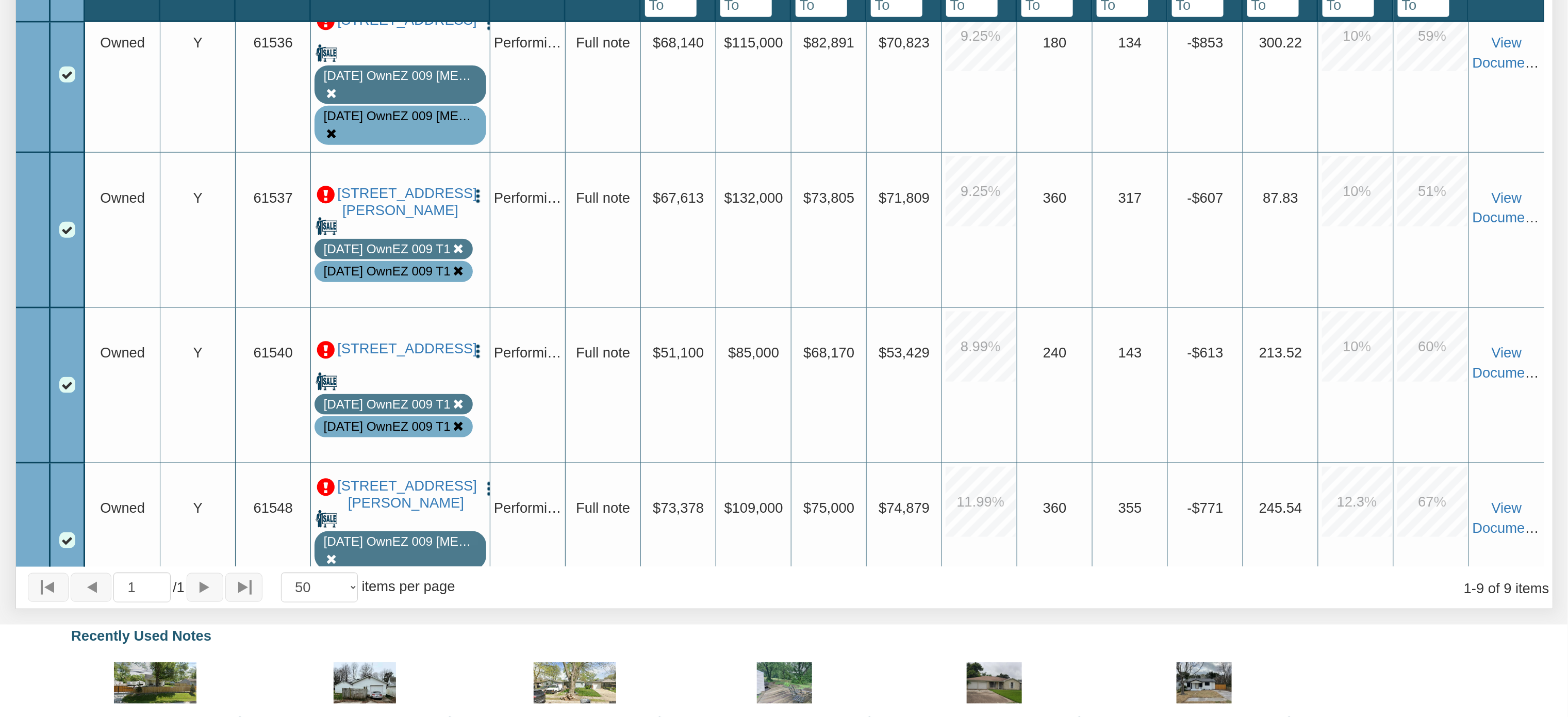
scroll to position [662, 0]
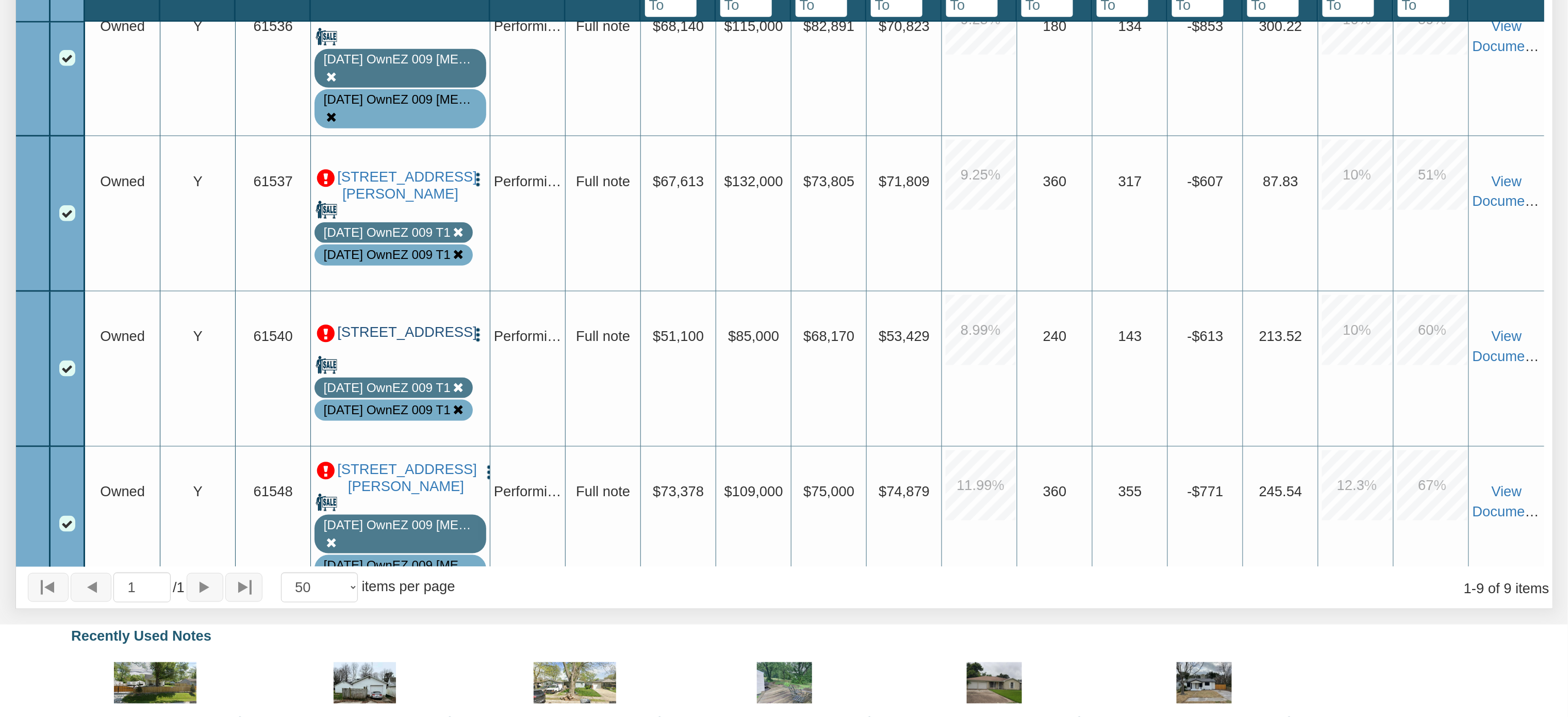
click at [400, 341] on link "[STREET_ADDRESS]" at bounding box center [399, 332] width 126 height 17
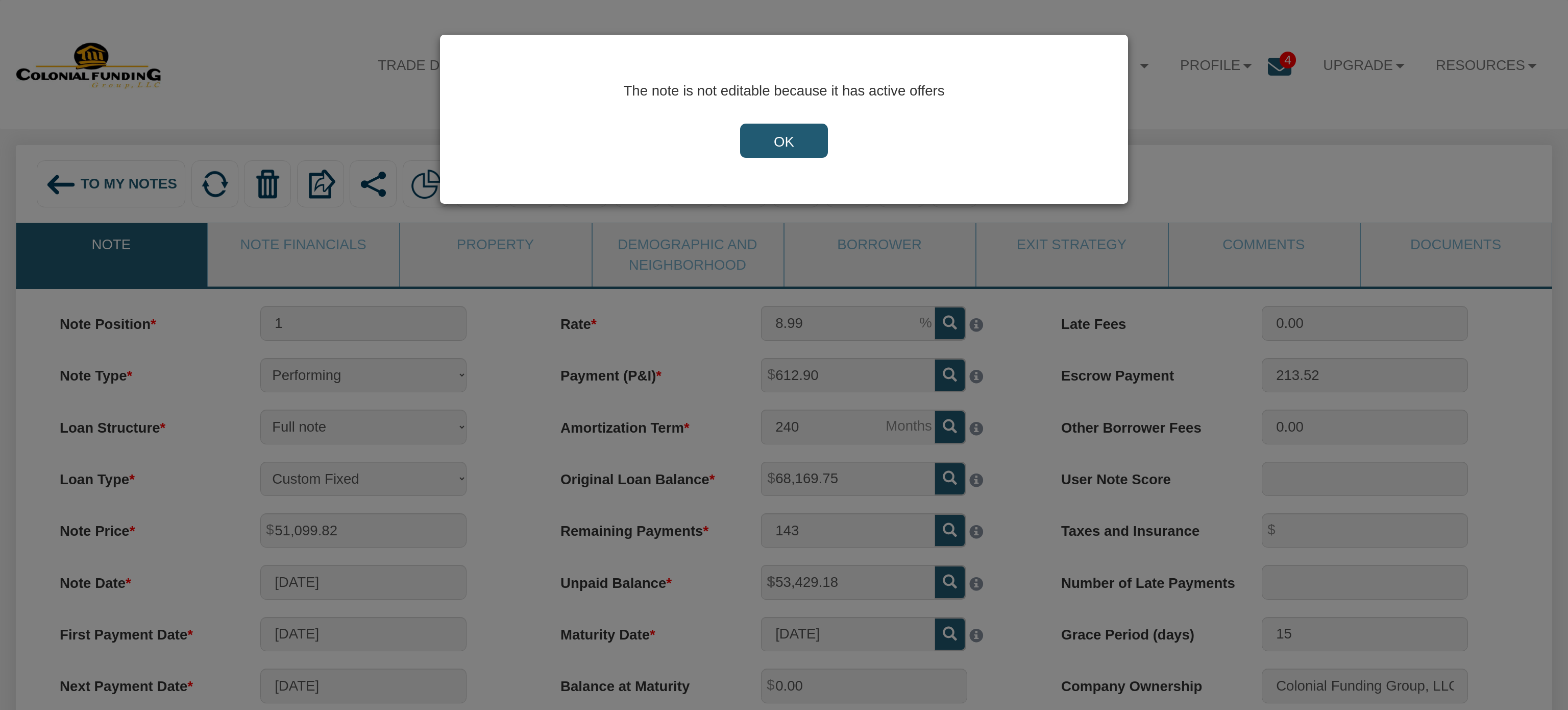
click at [784, 148] on input "OK" at bounding box center [784, 141] width 88 height 35
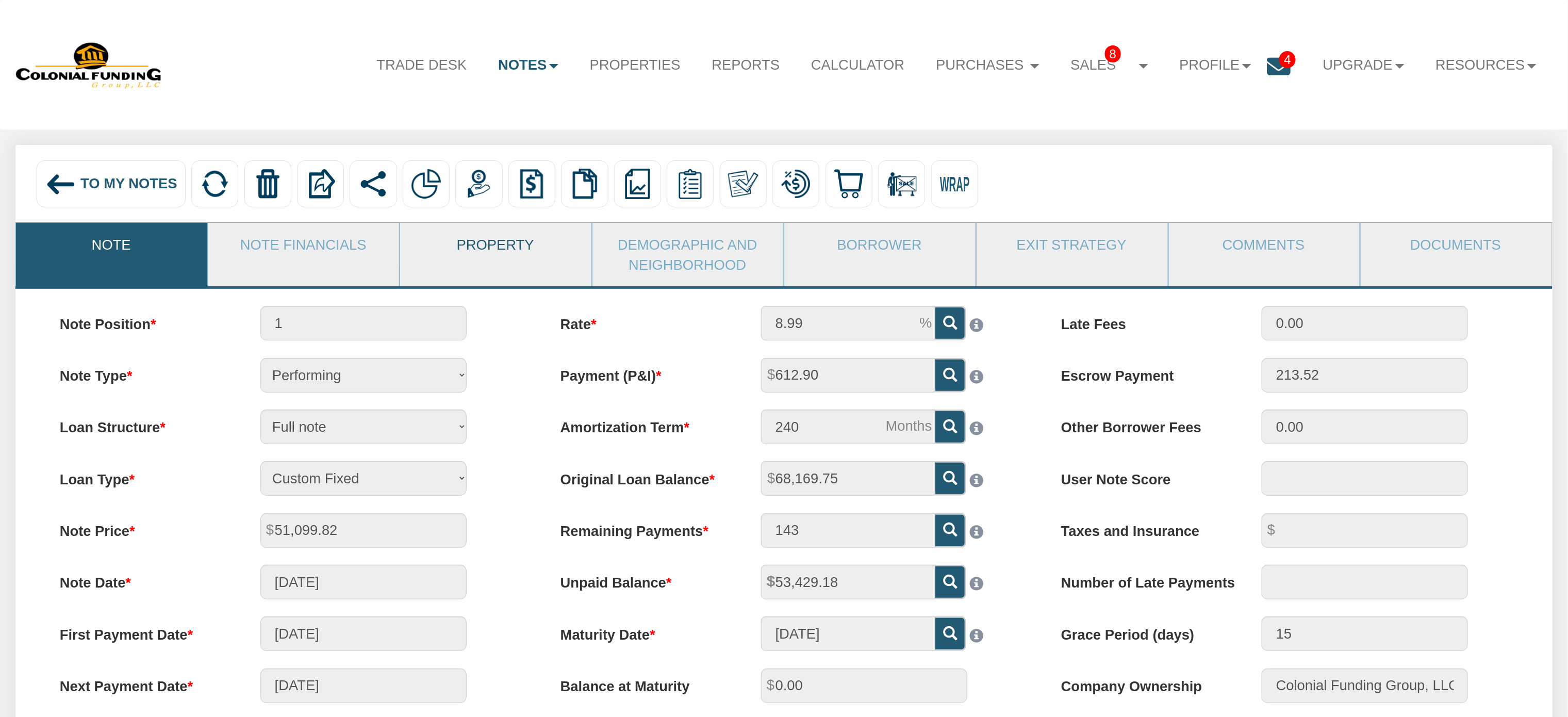
click at [491, 245] on link "Property" at bounding box center [495, 244] width 190 height 43
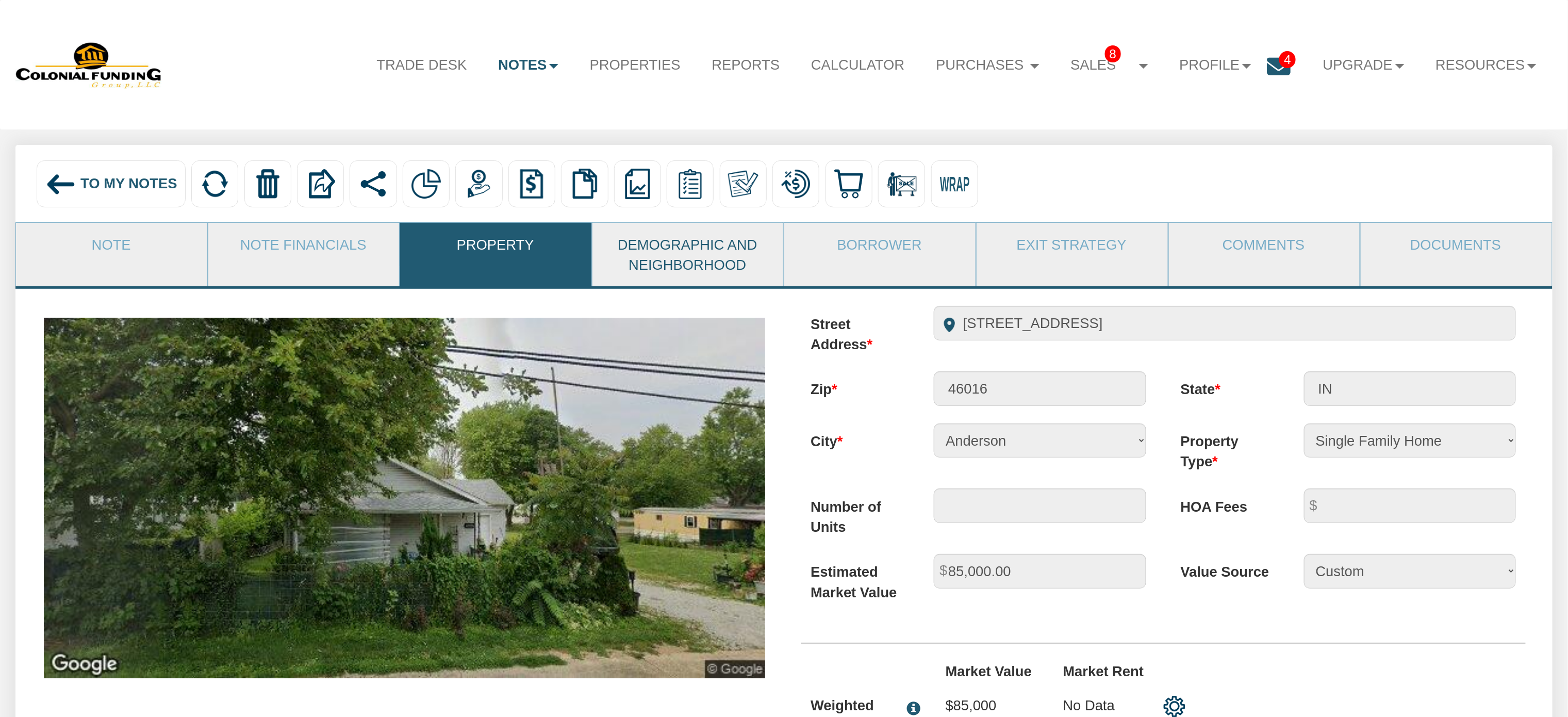
click at [768, 278] on link "Demographic and Neighborhood" at bounding box center [687, 254] width 190 height 63
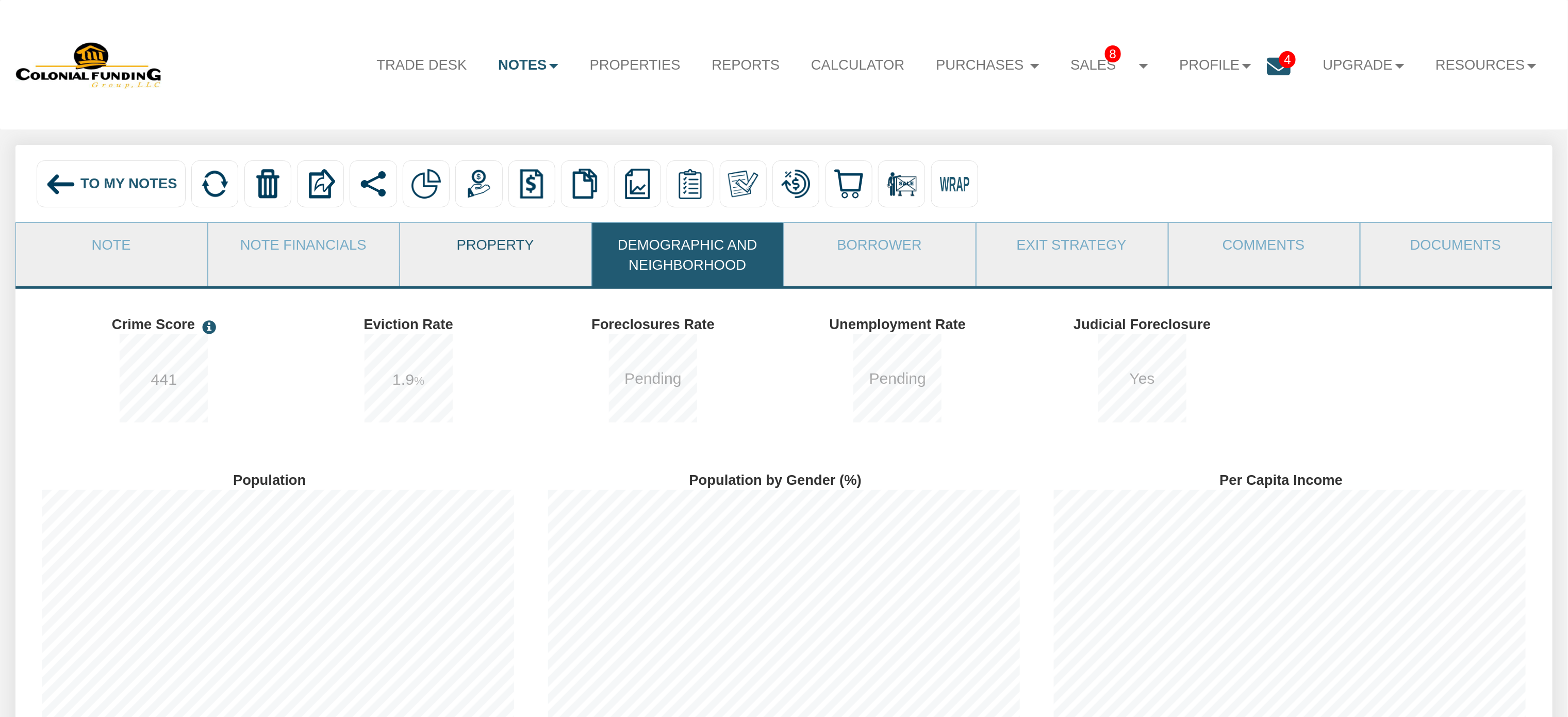
scroll to position [283, 506]
click at [487, 242] on link "Property" at bounding box center [495, 244] width 190 height 43
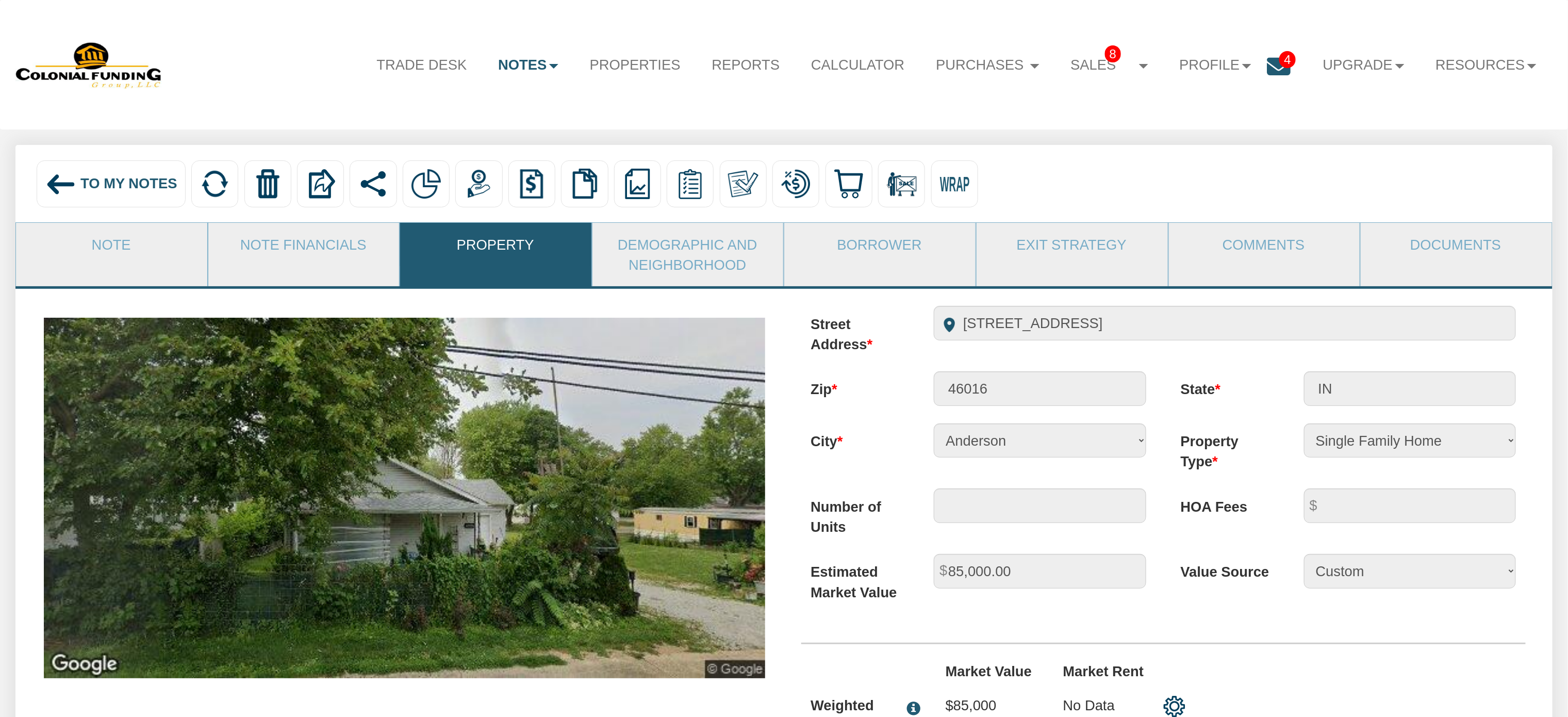
click at [60, 190] on img at bounding box center [61, 185] width 31 height 31
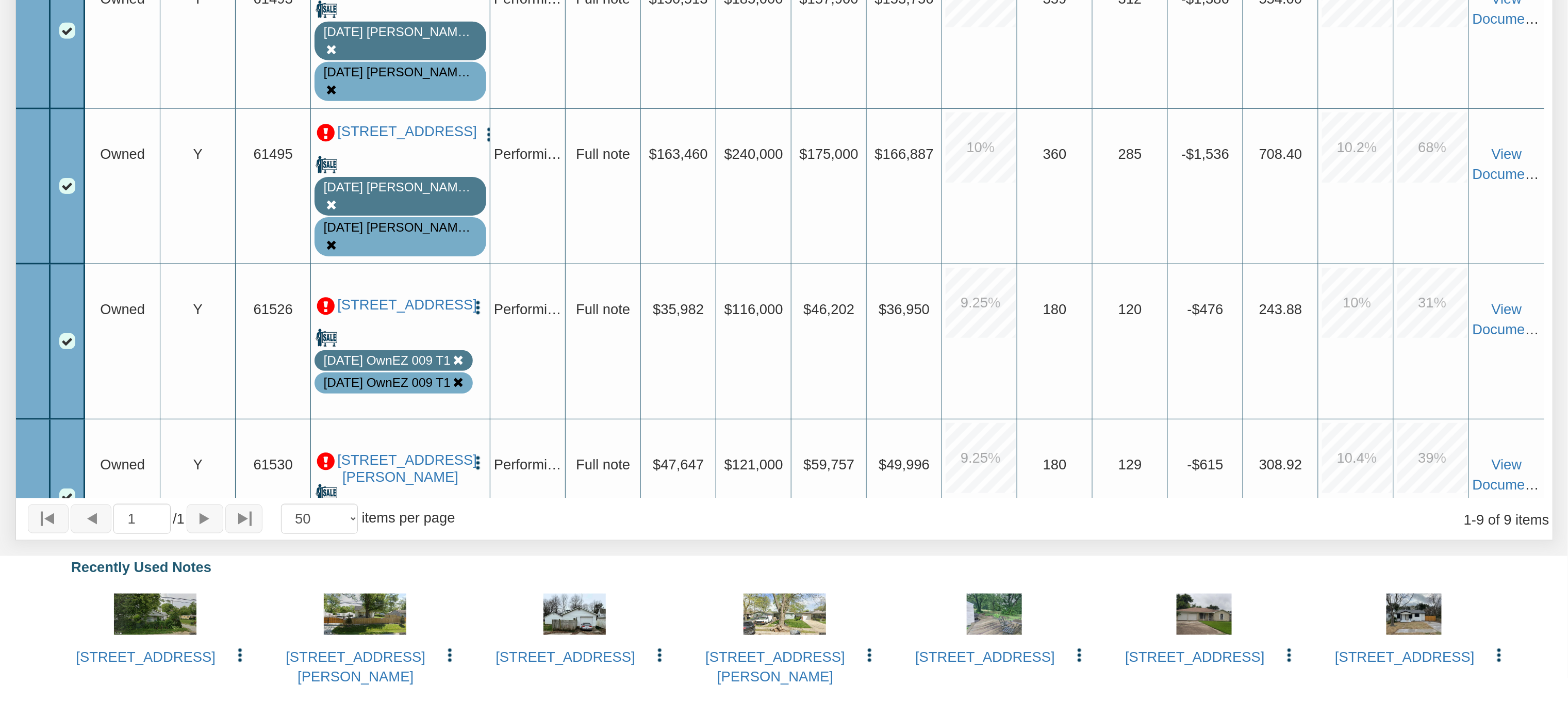
scroll to position [869, 0]
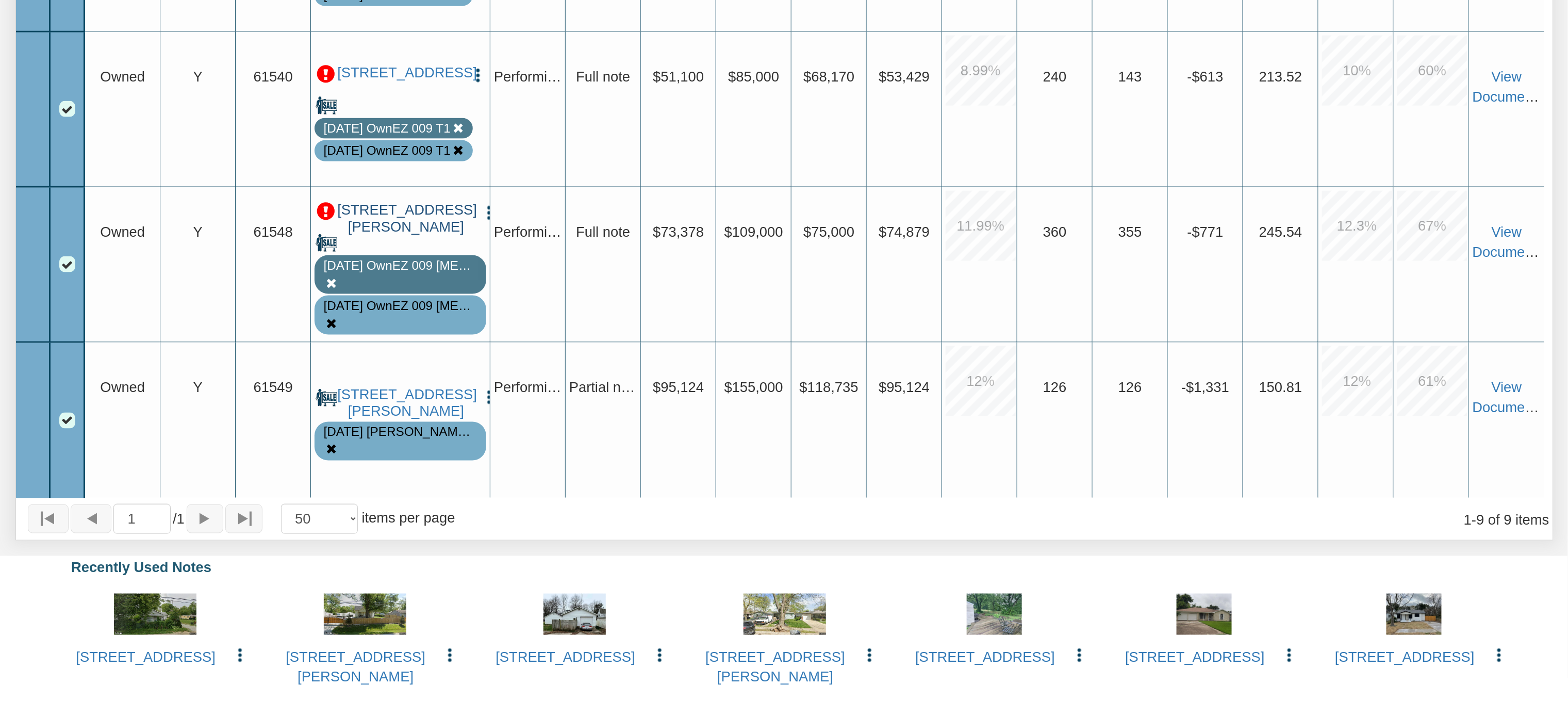
click at [397, 227] on link "[STREET_ADDRESS][PERSON_NAME]" at bounding box center [405, 219] width 137 height 34
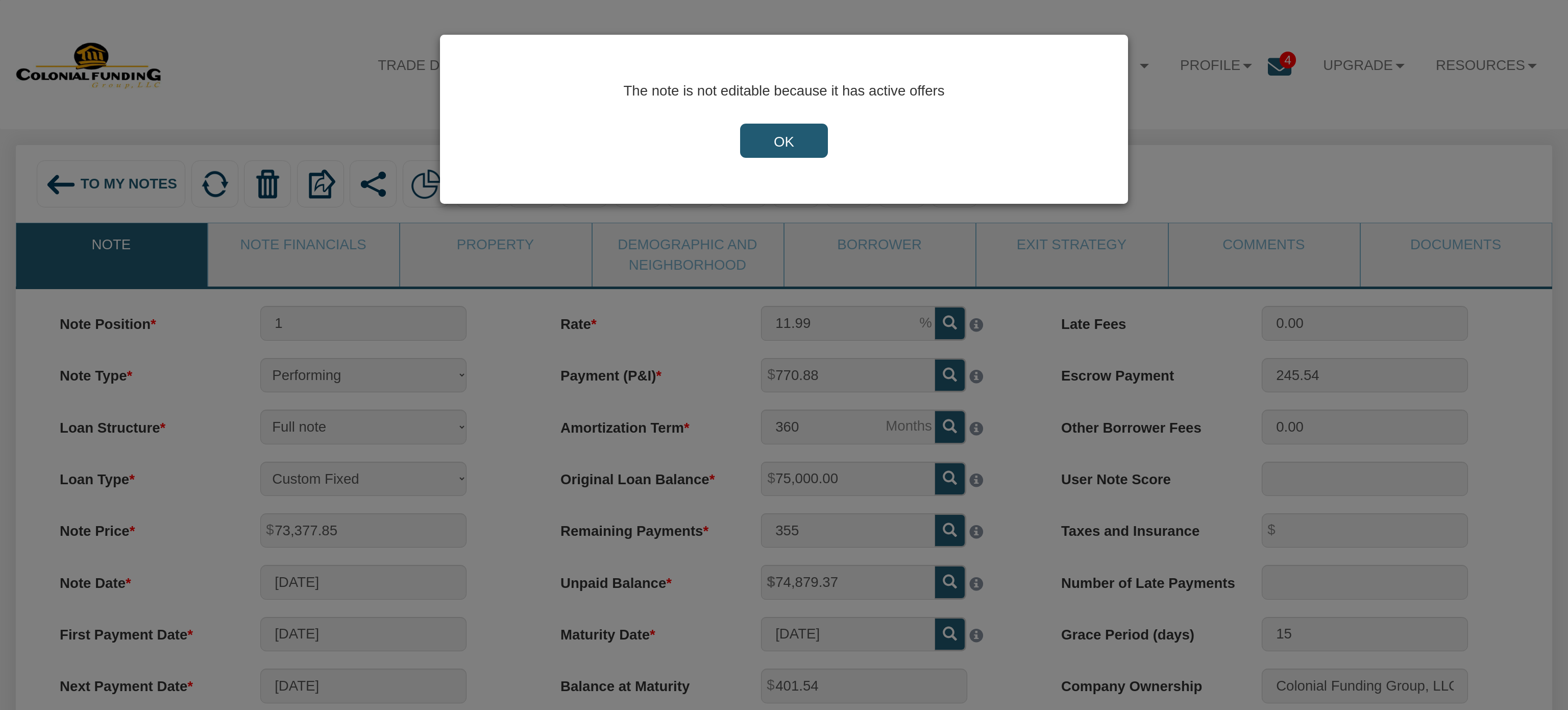
click at [796, 138] on input "OK" at bounding box center [784, 141] width 88 height 35
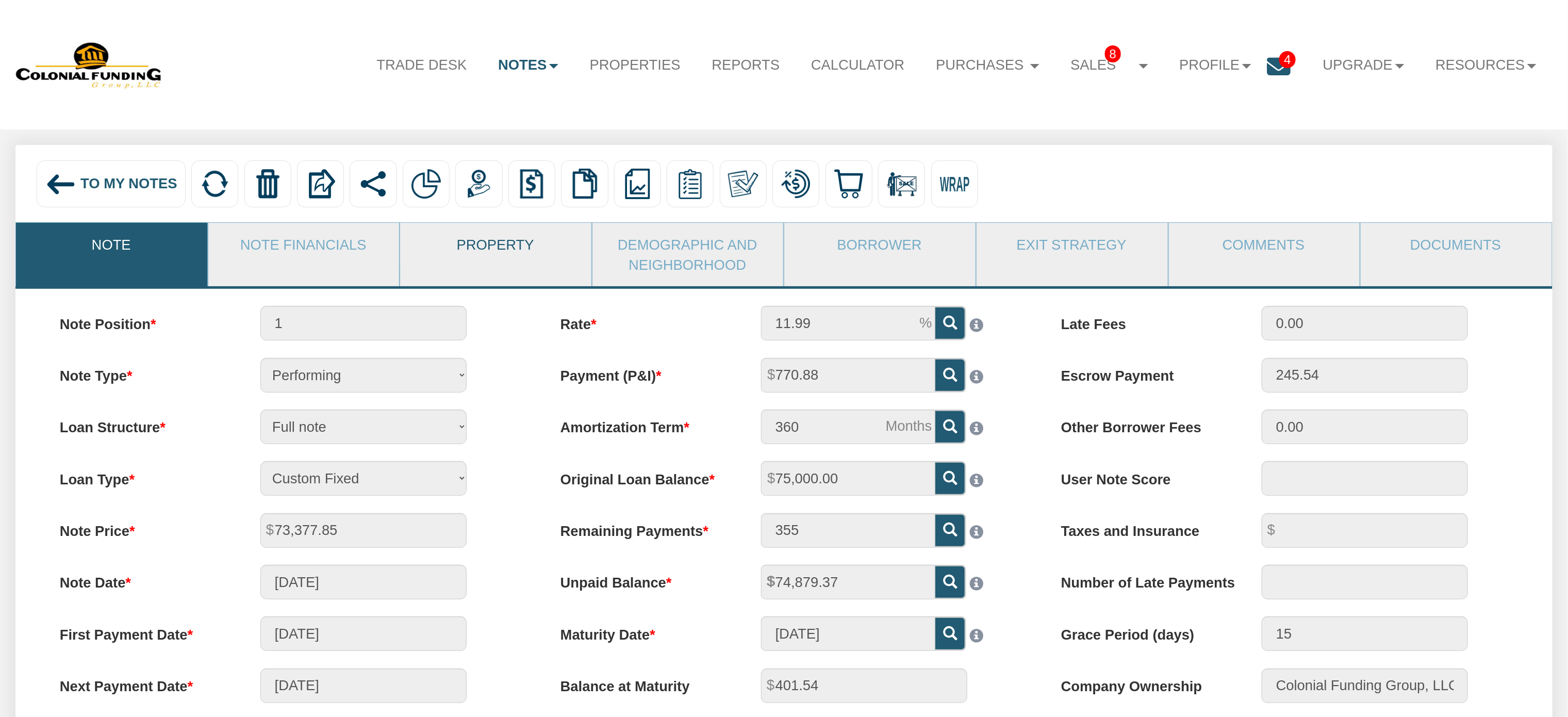
click at [490, 249] on link "Property" at bounding box center [495, 244] width 190 height 43
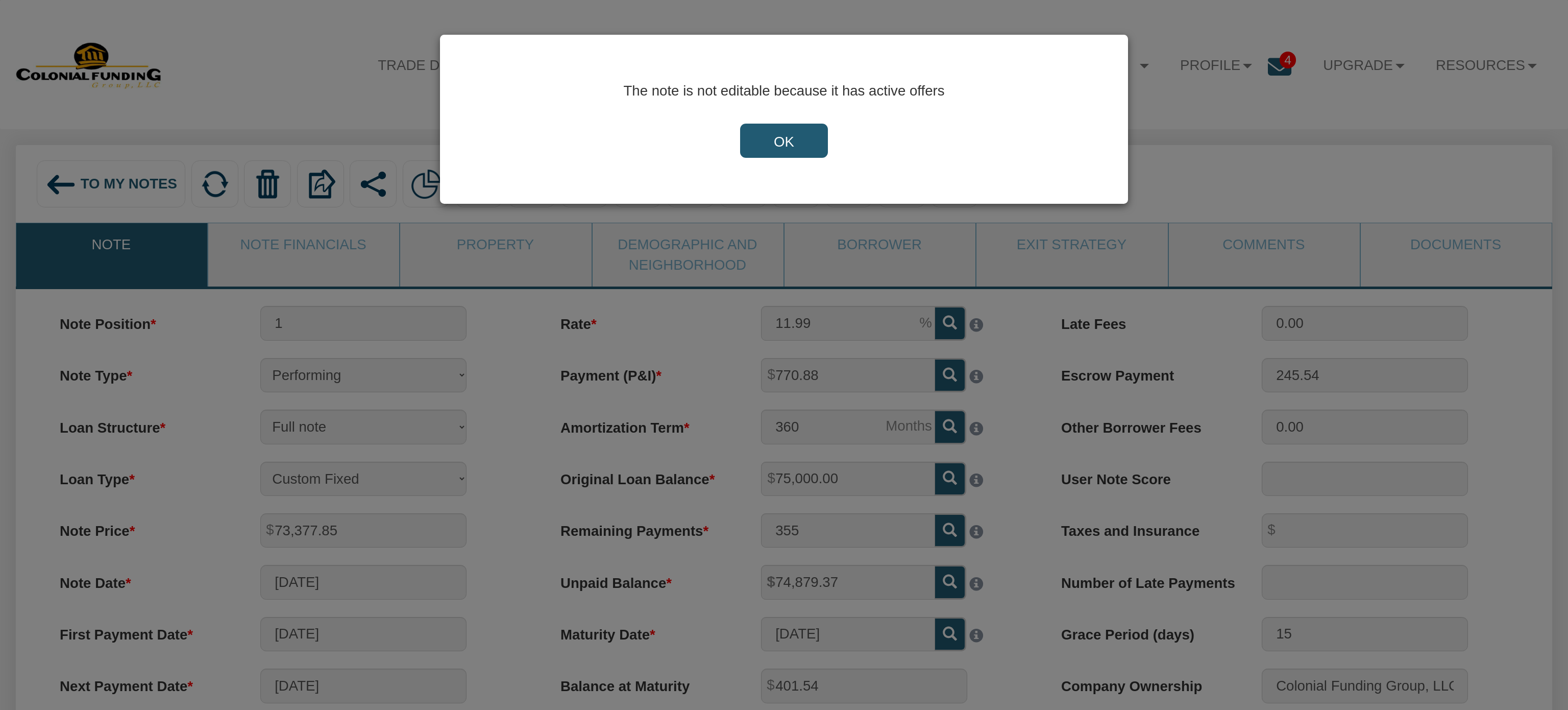
click at [55, 185] on div "The note is not editable because it has active offers OK" at bounding box center [784, 355] width 1568 height 710
click at [786, 140] on input "OK" at bounding box center [784, 141] width 88 height 35
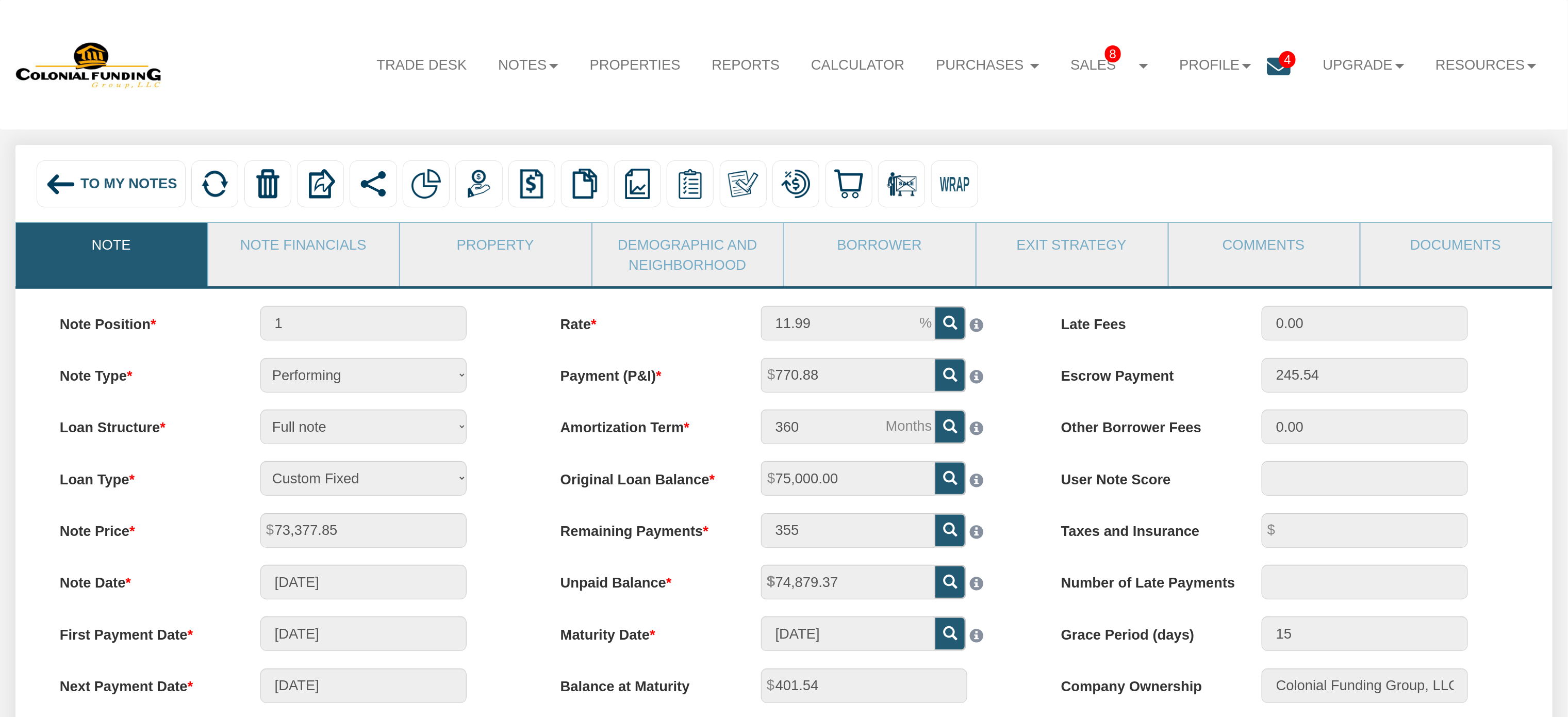
click at [62, 186] on img at bounding box center [61, 185] width 31 height 31
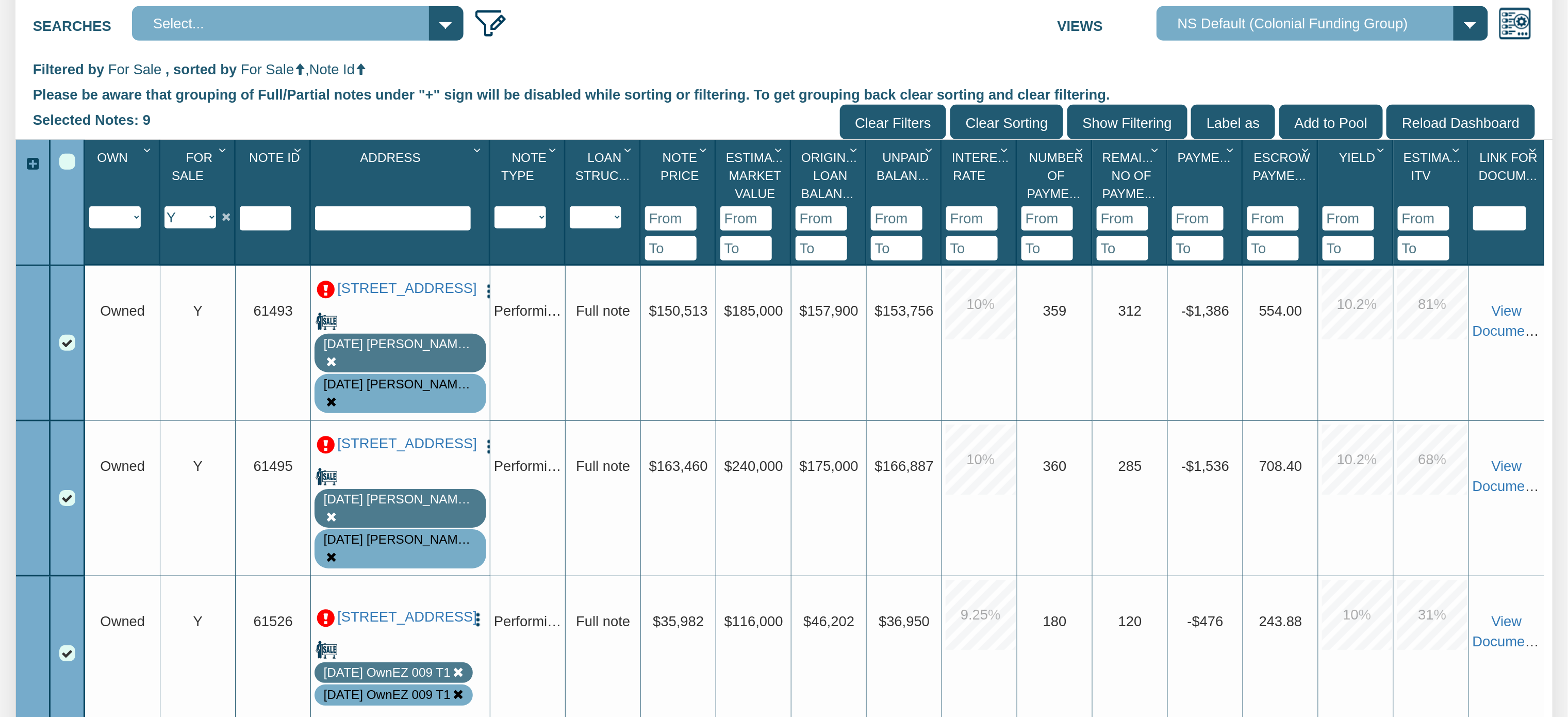
scroll to position [322, 0]
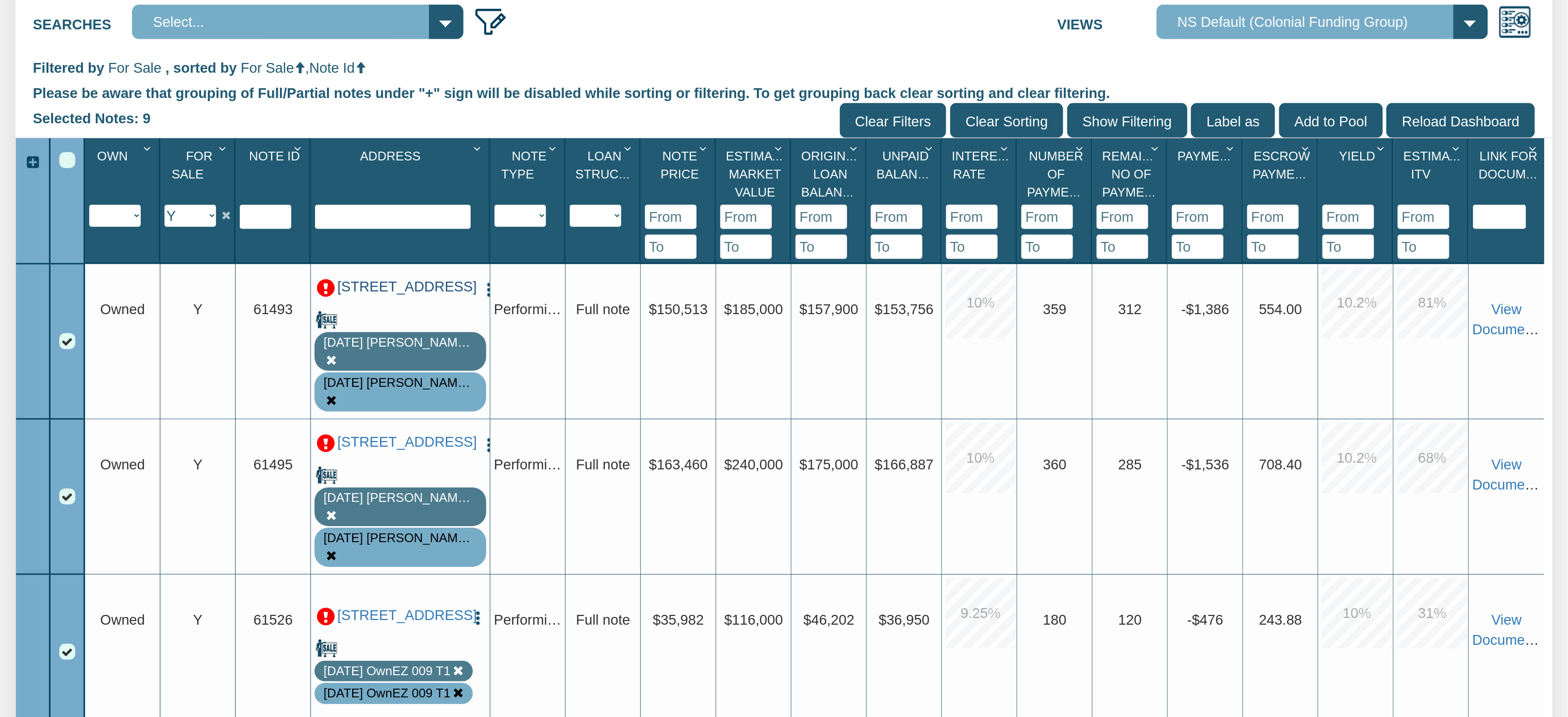
click at [376, 296] on link "[STREET_ADDRESS]" at bounding box center [405, 286] width 137 height 17
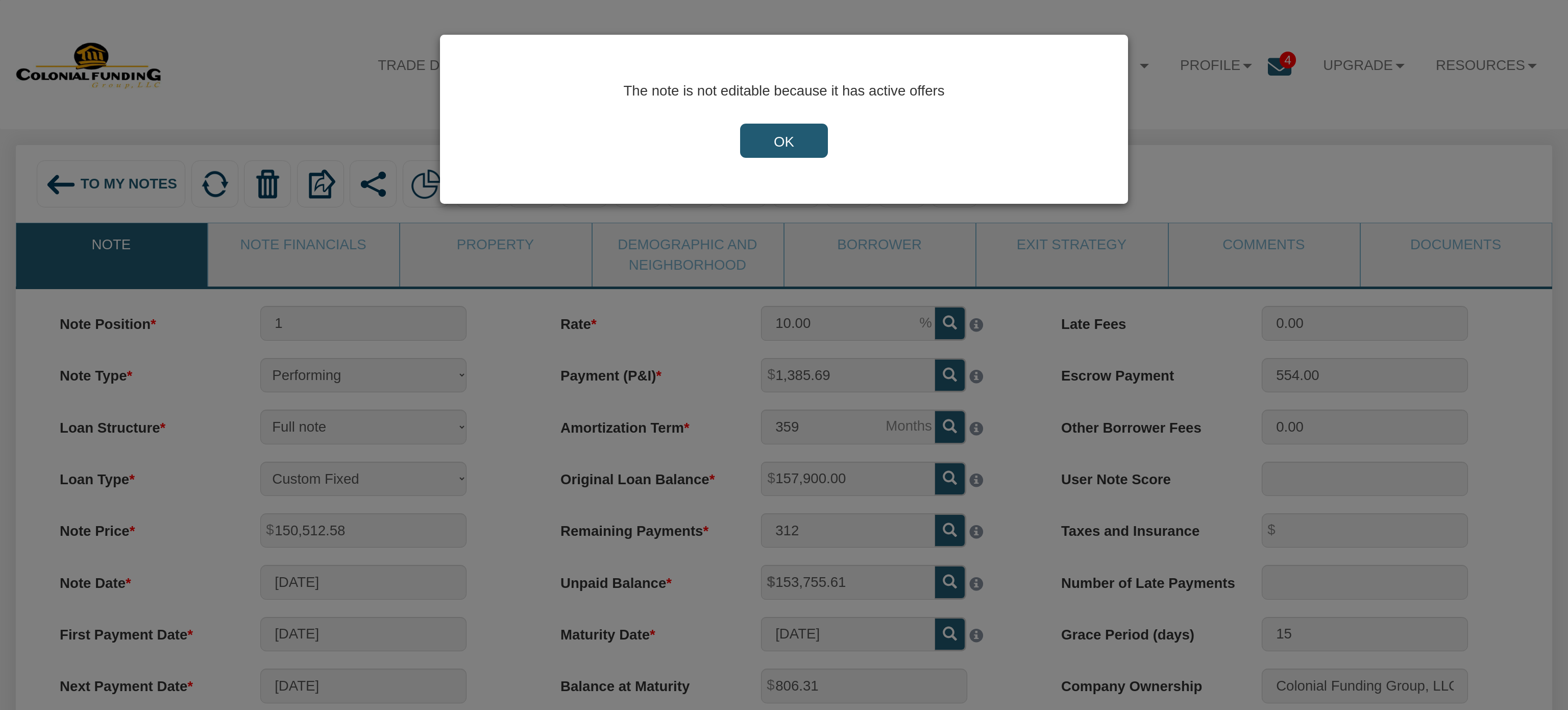
click at [791, 148] on input "OK" at bounding box center [784, 141] width 88 height 35
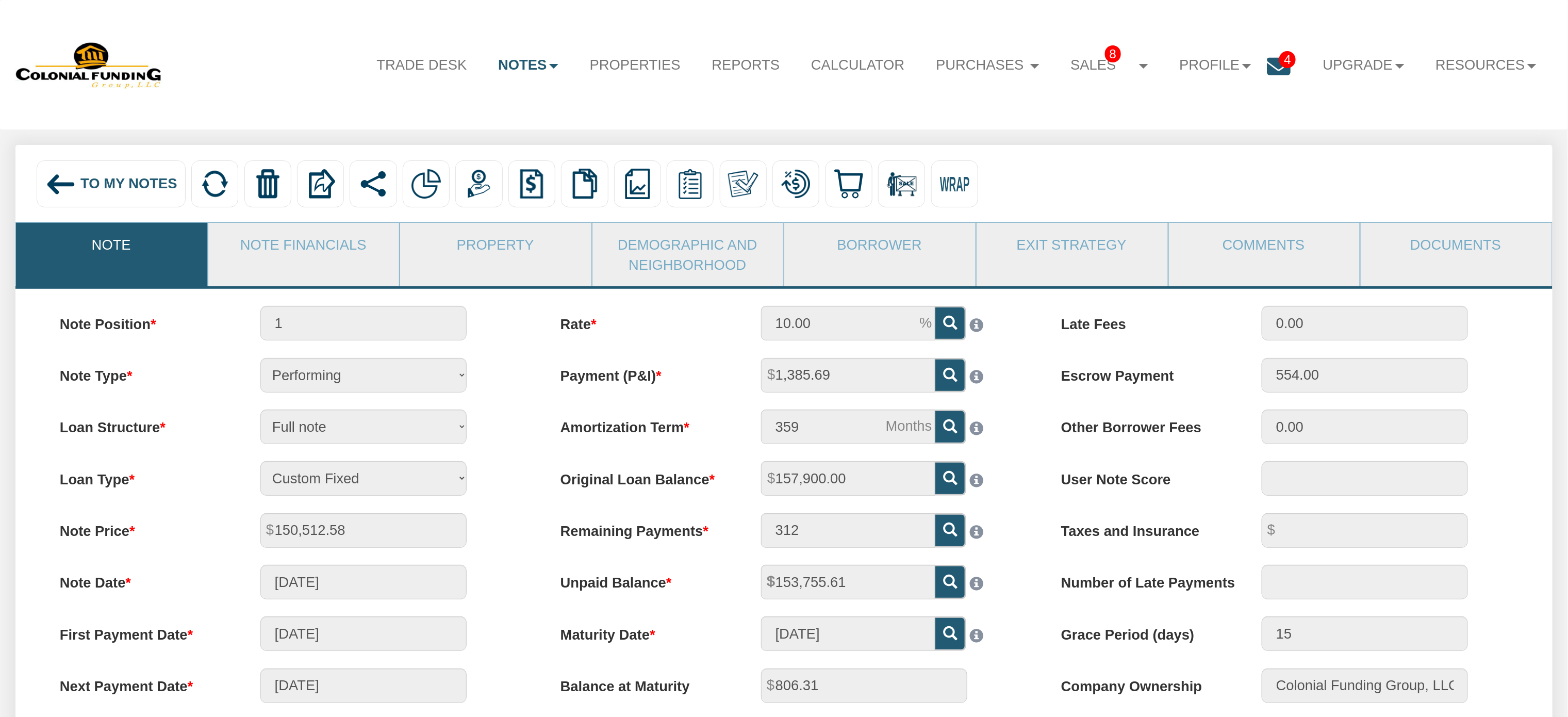
click at [1519, 629] on div "Grace Period (days) 15" at bounding box center [1284, 633] width 481 height 34
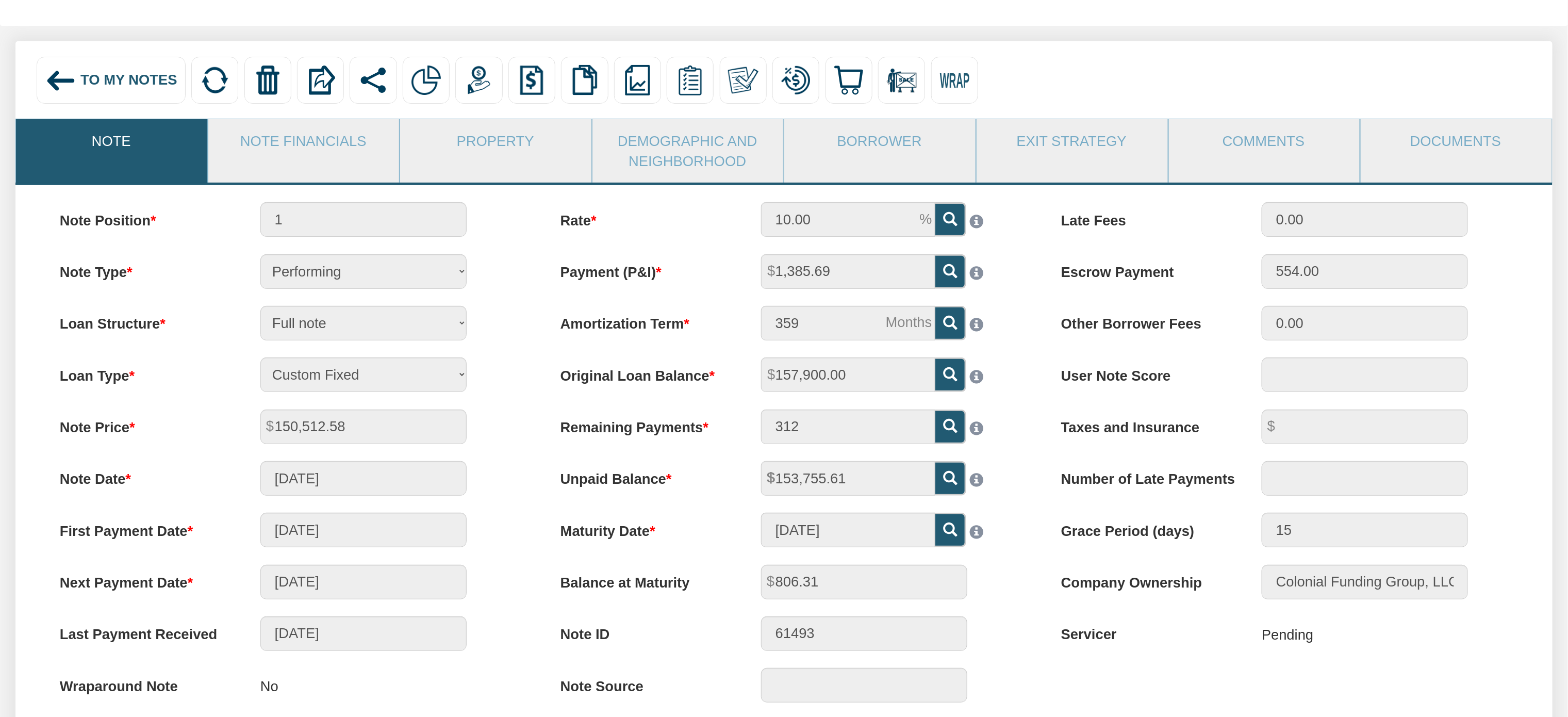
scroll to position [102, 0]
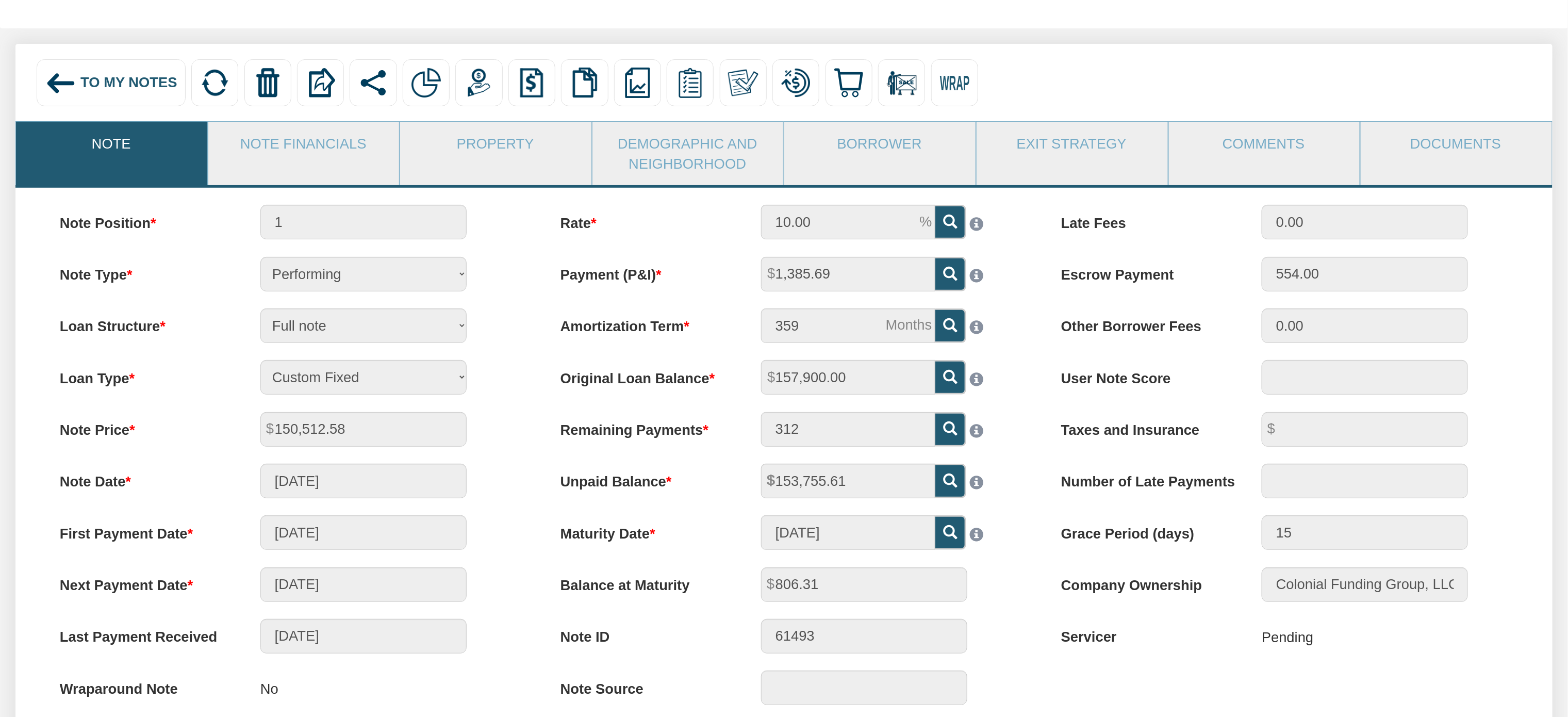
click at [62, 88] on img at bounding box center [61, 83] width 31 height 31
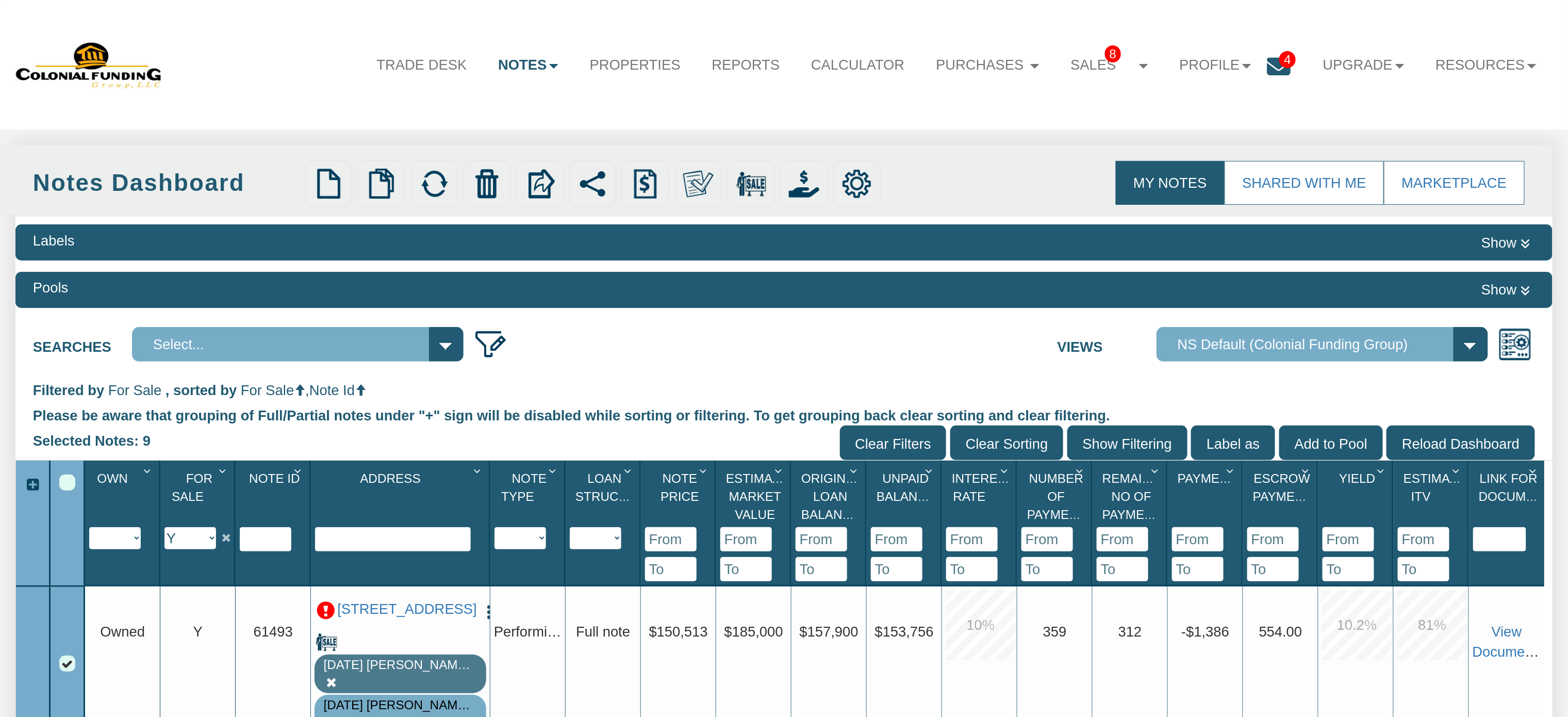
click at [69, 480] on div "Select All" at bounding box center [67, 483] width 16 height 16
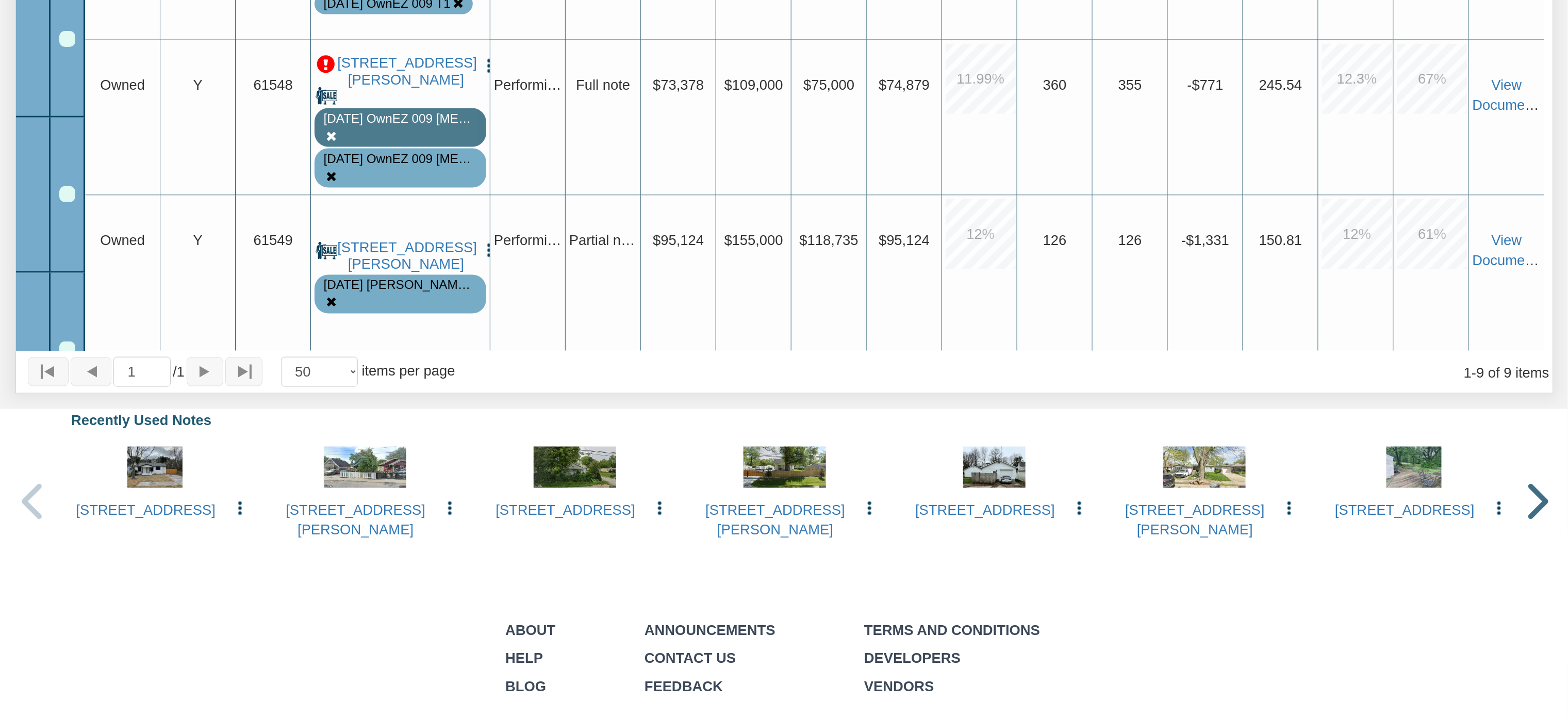
scroll to position [869, 0]
click at [480, 242] on img "button" at bounding box center [488, 250] width 17 height 17
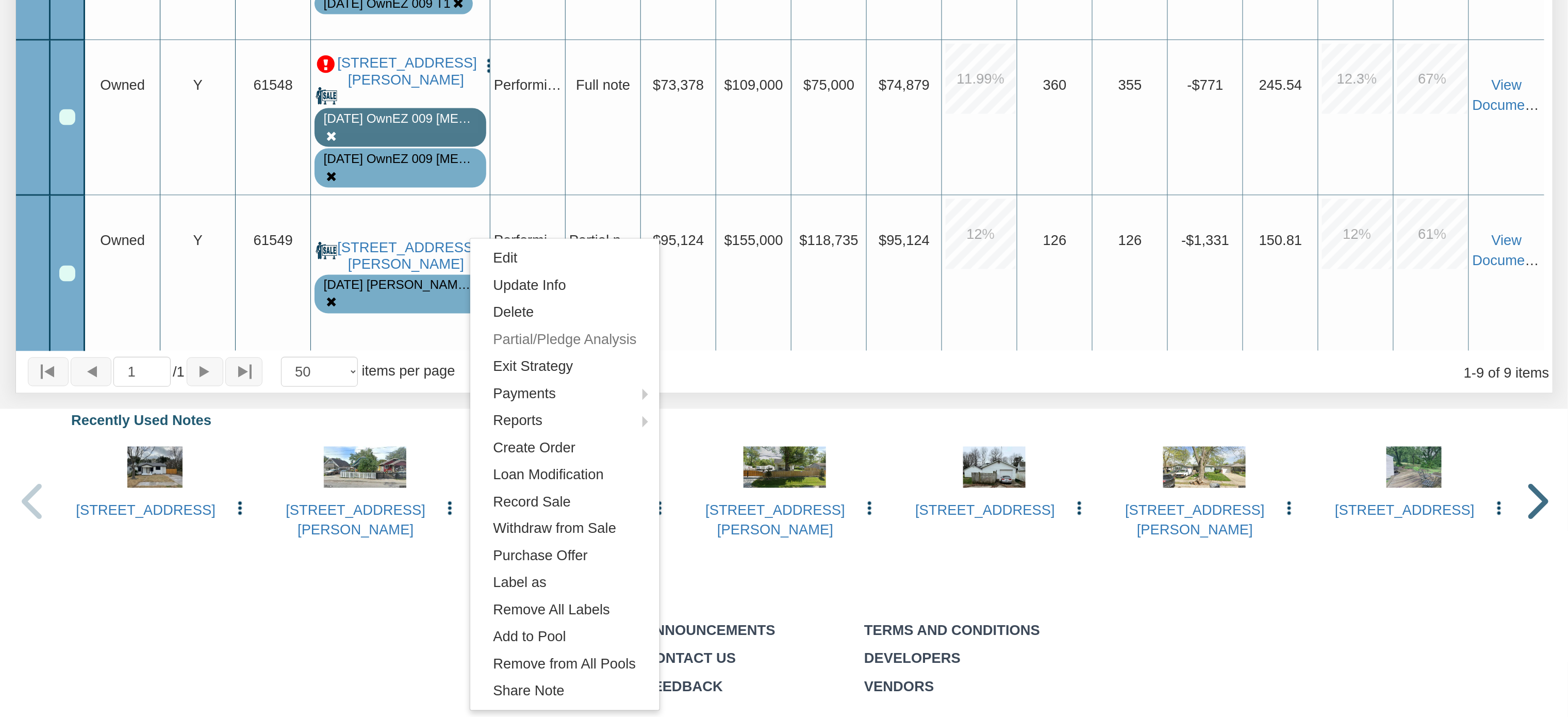
click at [480, 242] on img "button" at bounding box center [488, 250] width 17 height 17
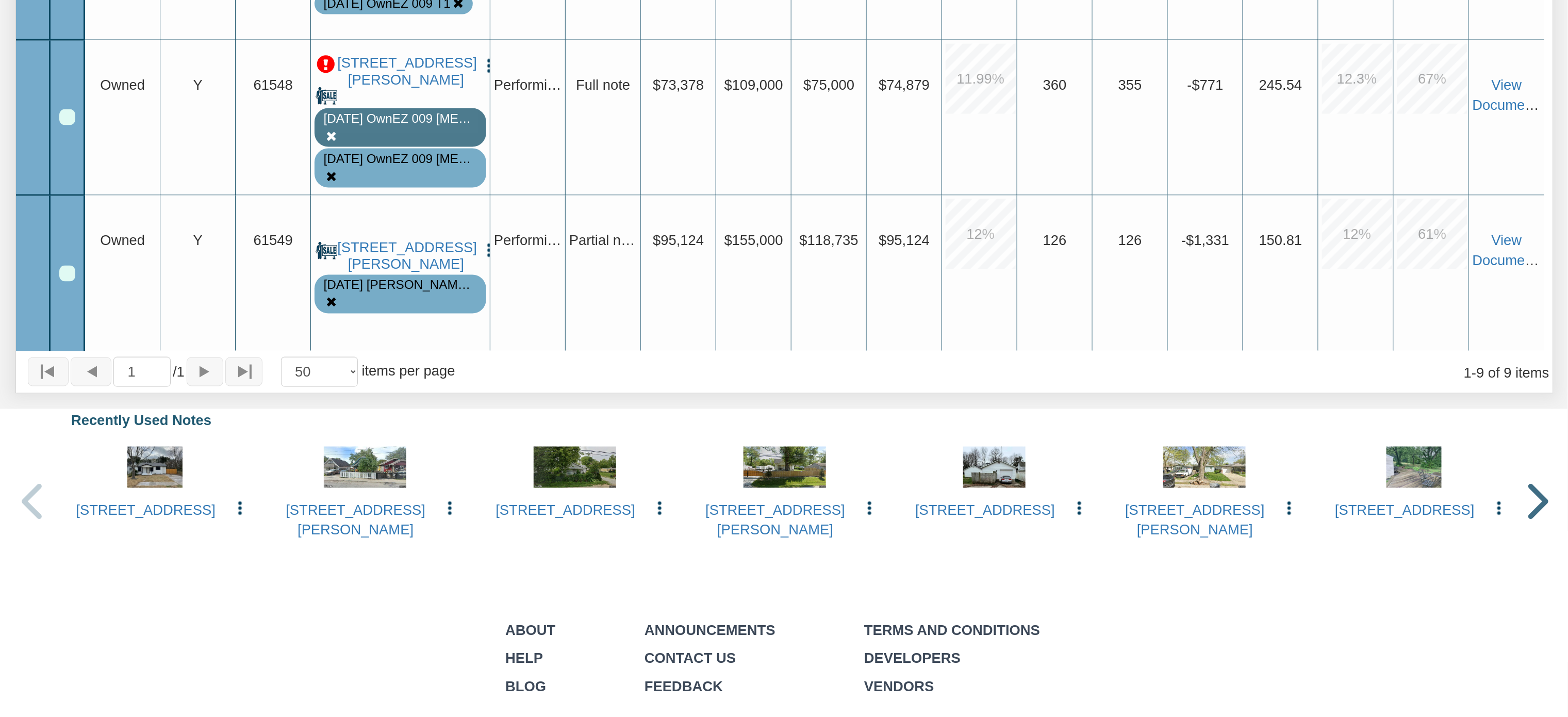
click at [480, 242] on img "button" at bounding box center [488, 250] width 17 height 17
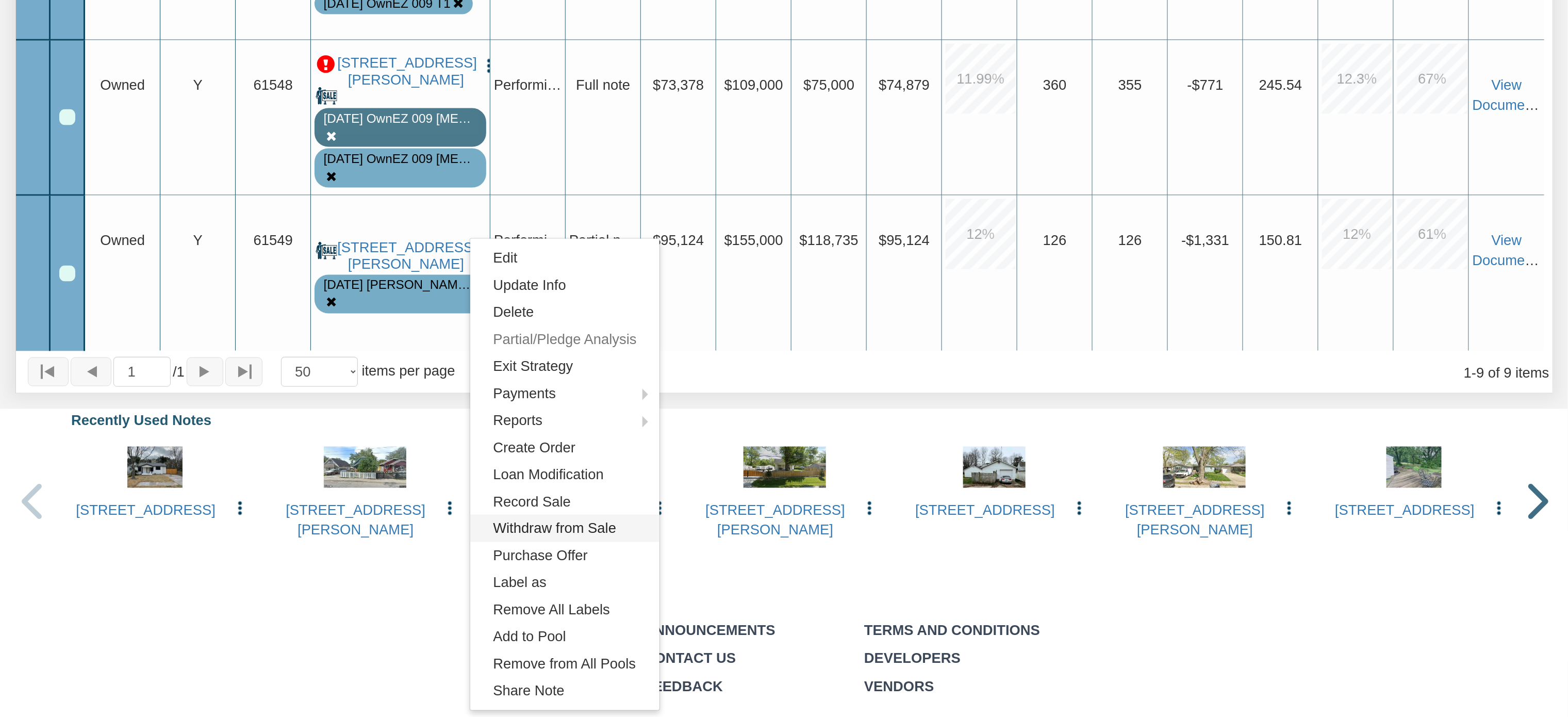
click at [551, 526] on link "Withdraw from Sale" at bounding box center [565, 527] width 189 height 26
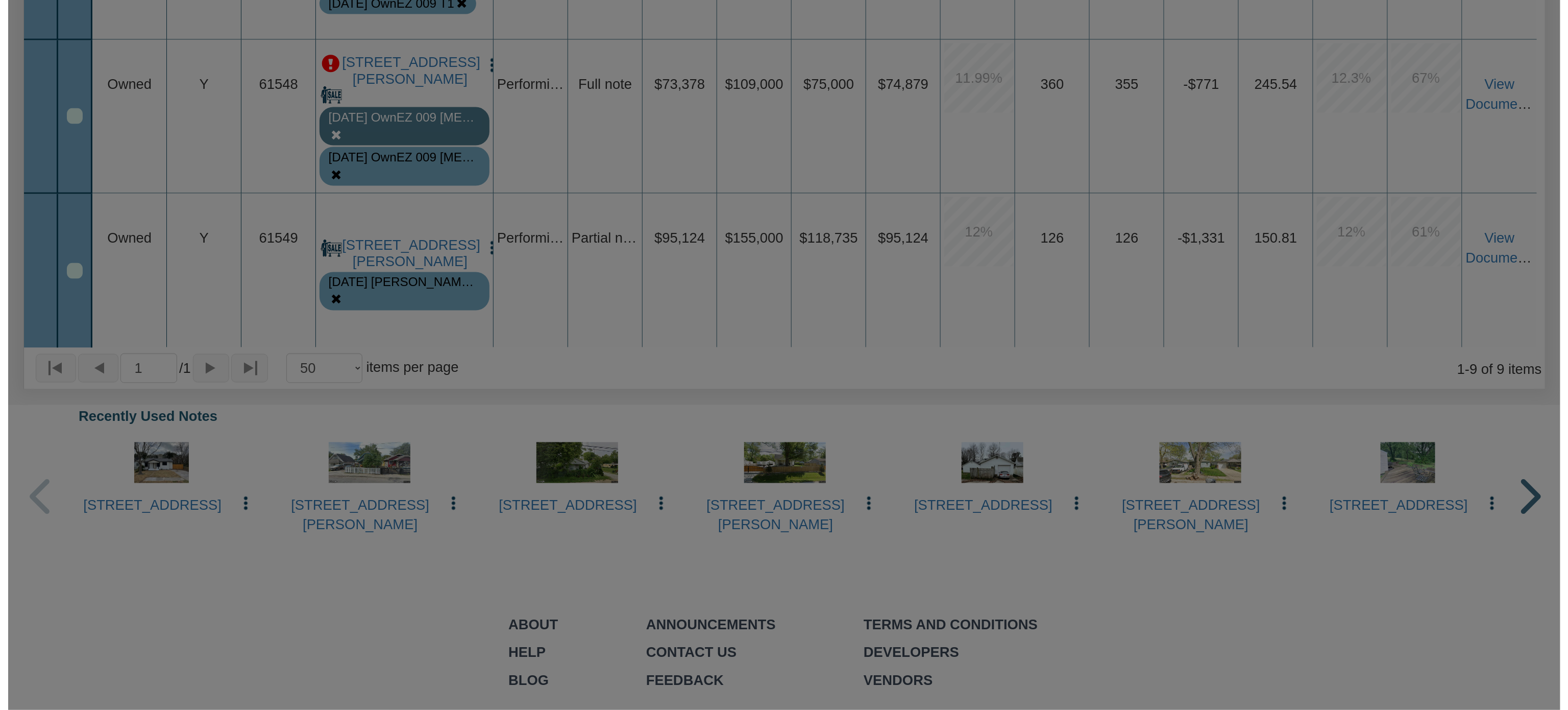
scroll to position [773, 0]
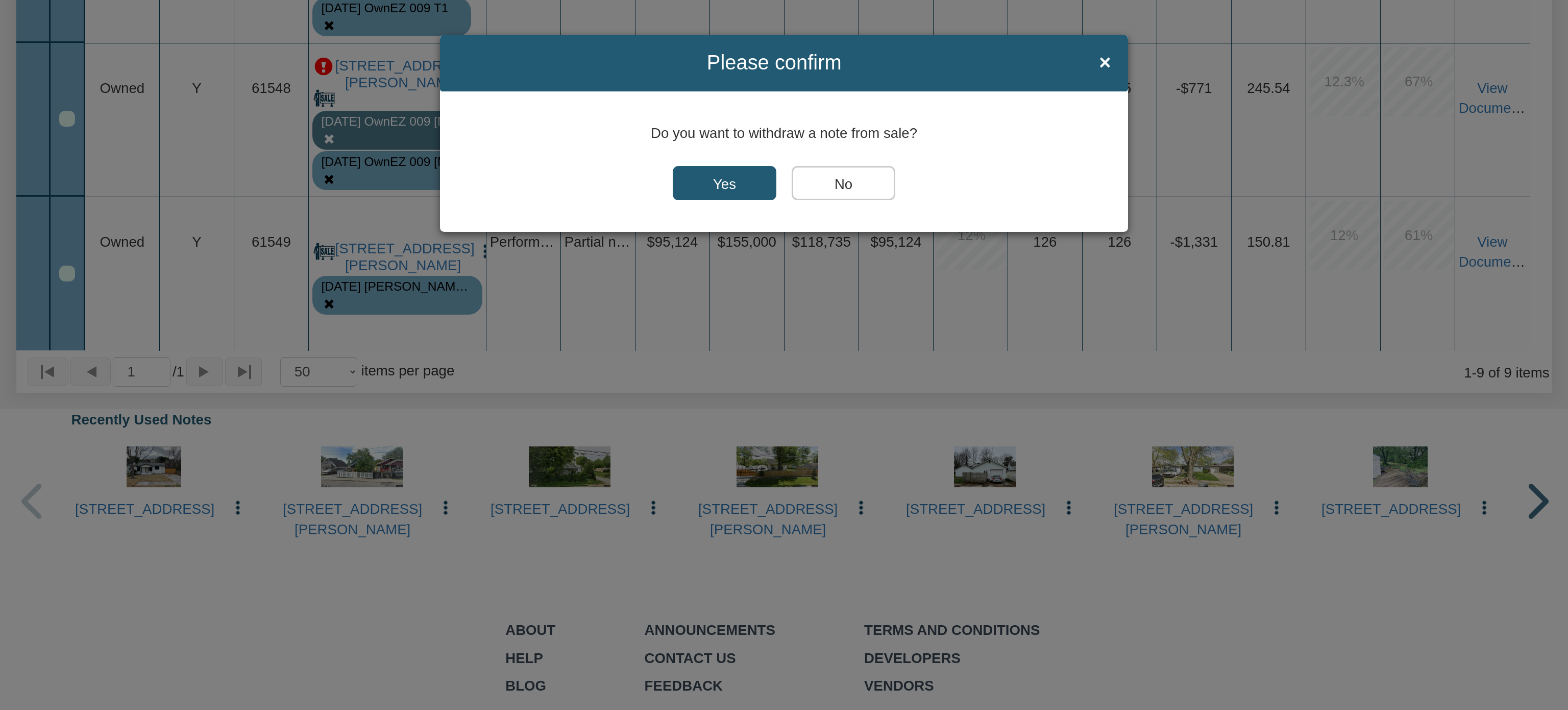
click at [740, 177] on input "Yes" at bounding box center [724, 184] width 103 height 35
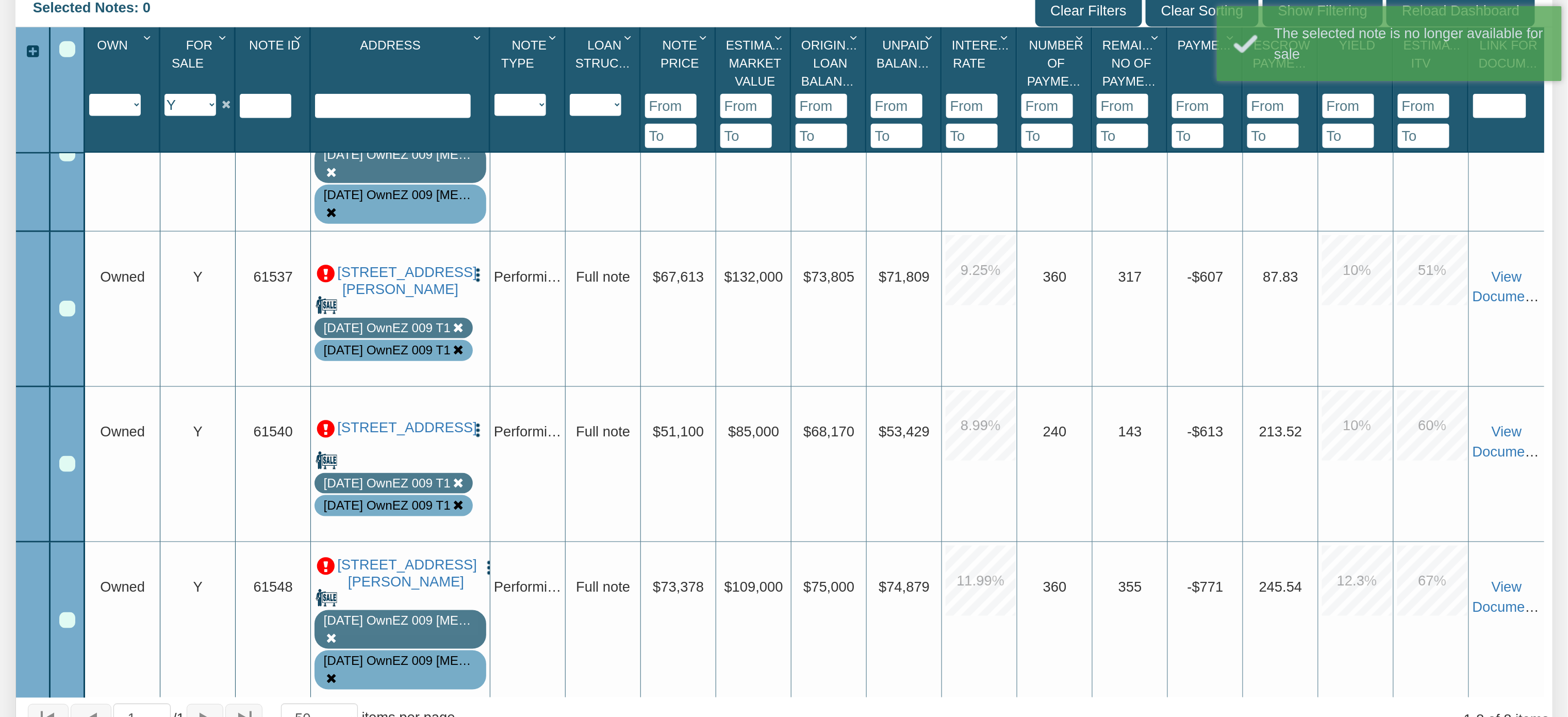
scroll to position [0, 0]
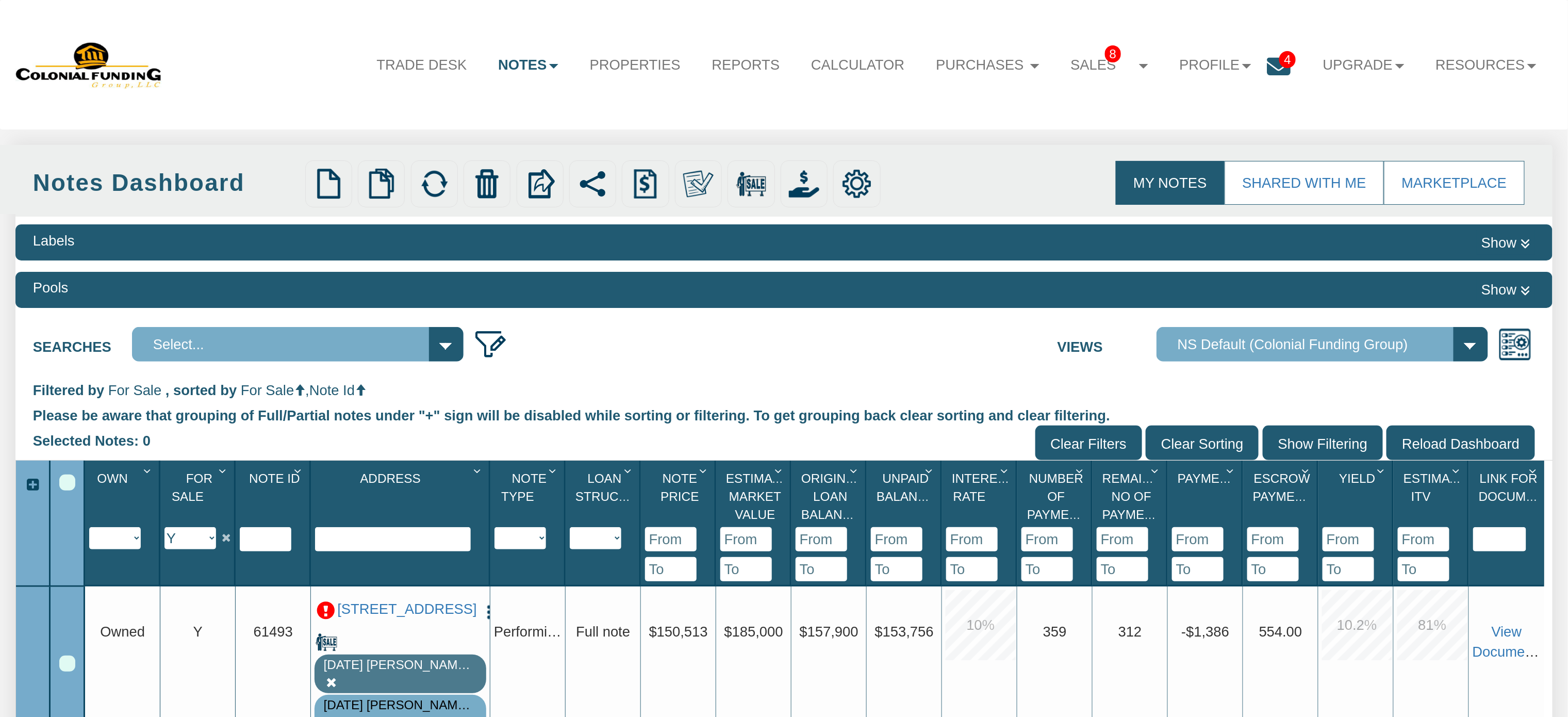
click at [63, 482] on div "Select All" at bounding box center [67, 483] width 16 height 16
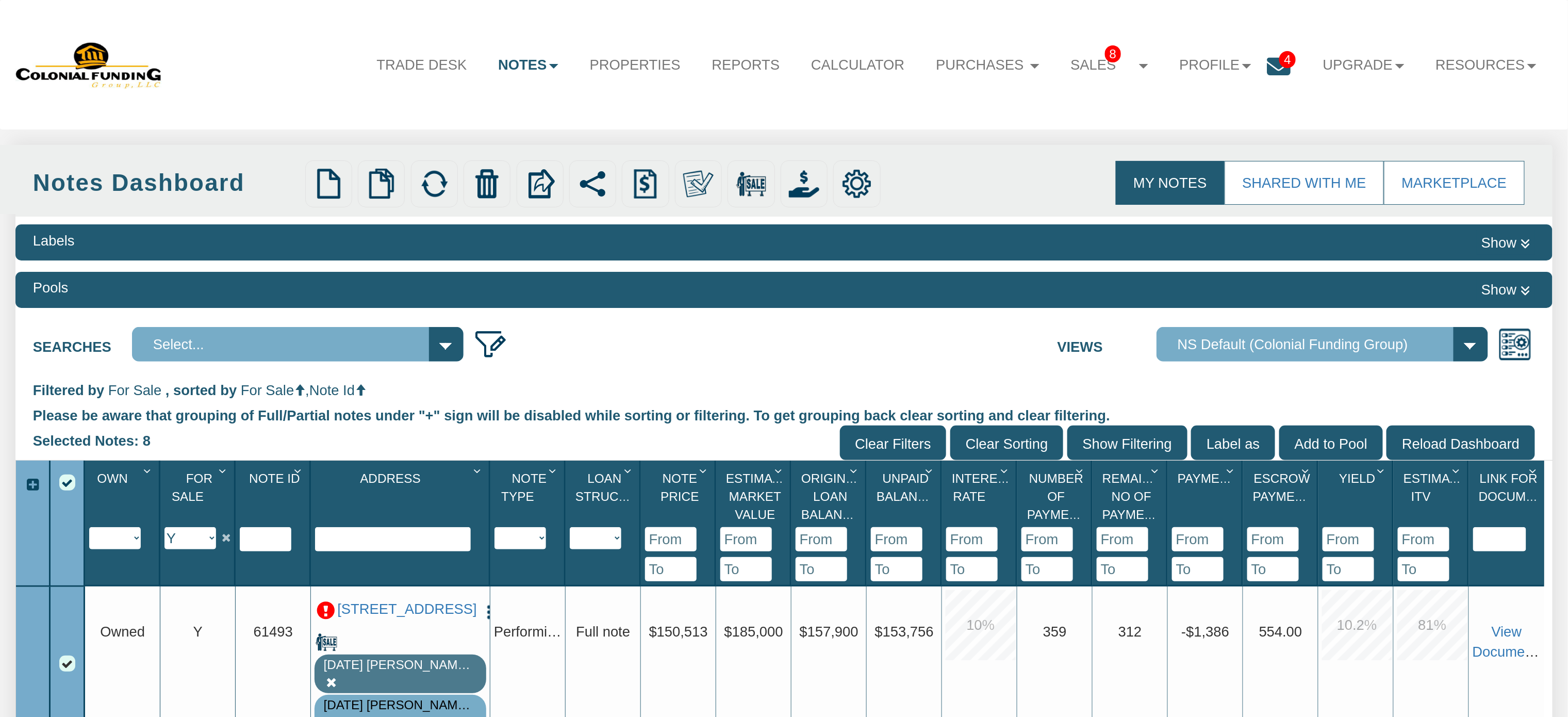
click at [886, 108] on div "Trade Desk Notes Dashboard Transactions Properties Reports Calculator Purchases…" at bounding box center [784, 64] width 1537 height 98
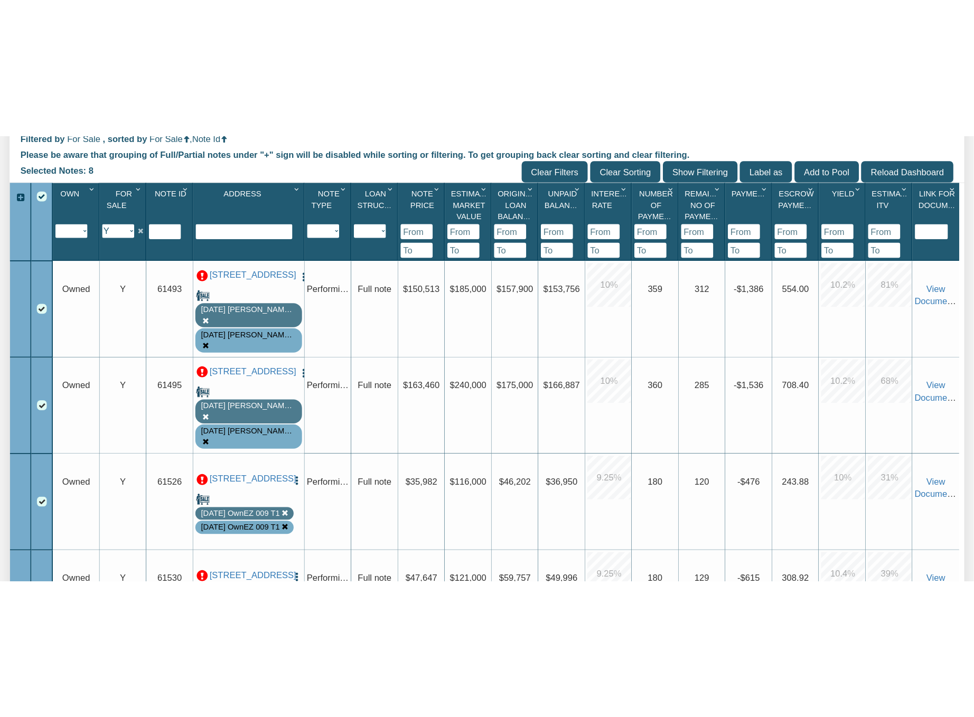
scroll to position [389, 0]
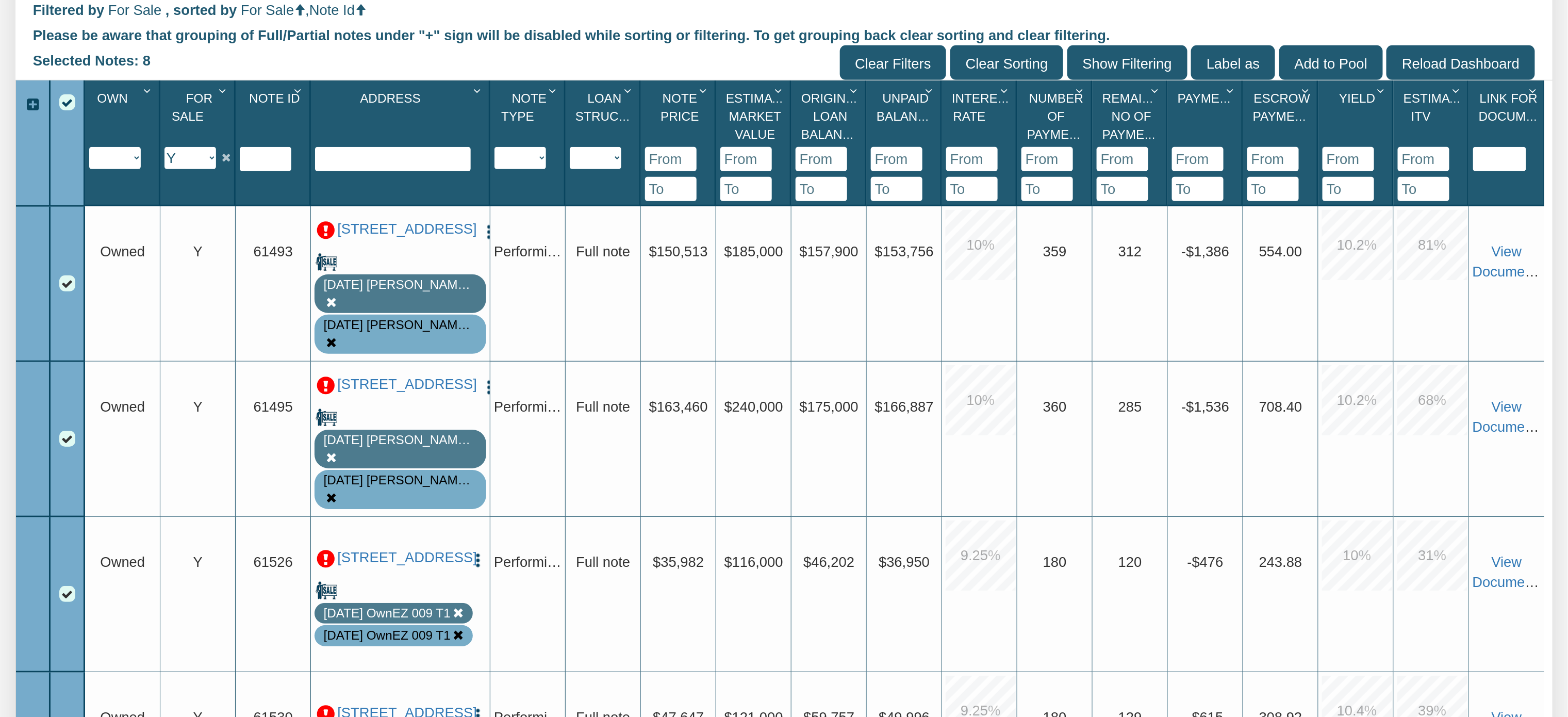
click at [833, 659] on div "Upgrade $46,202" at bounding box center [829, 594] width 75 height 155
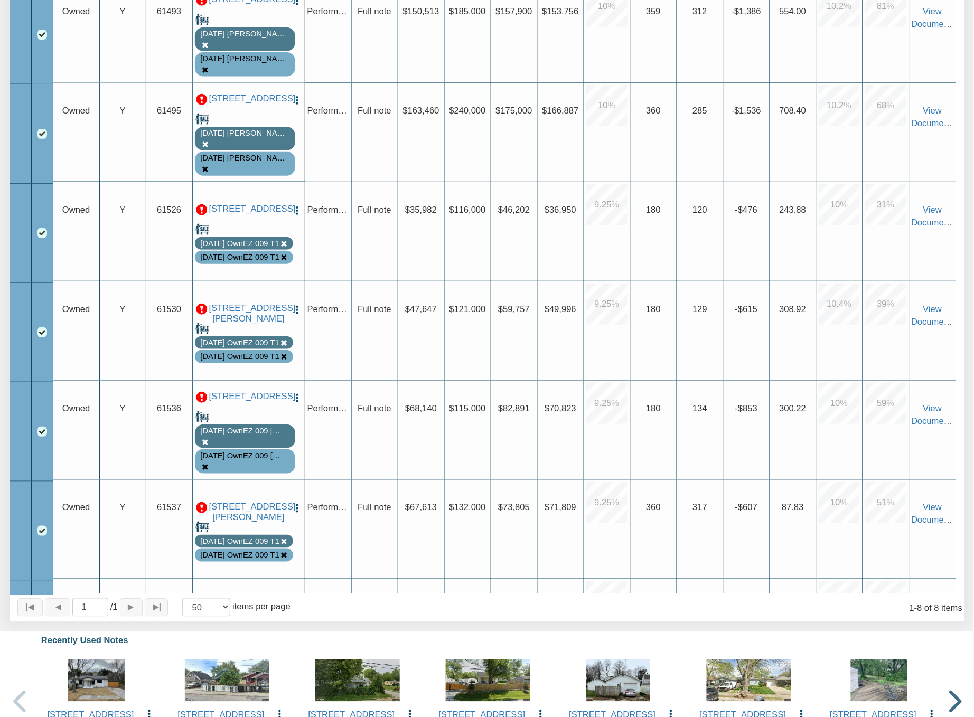
click at [757, 464] on div "Upgrade -$853" at bounding box center [747, 430] width 46 height 99
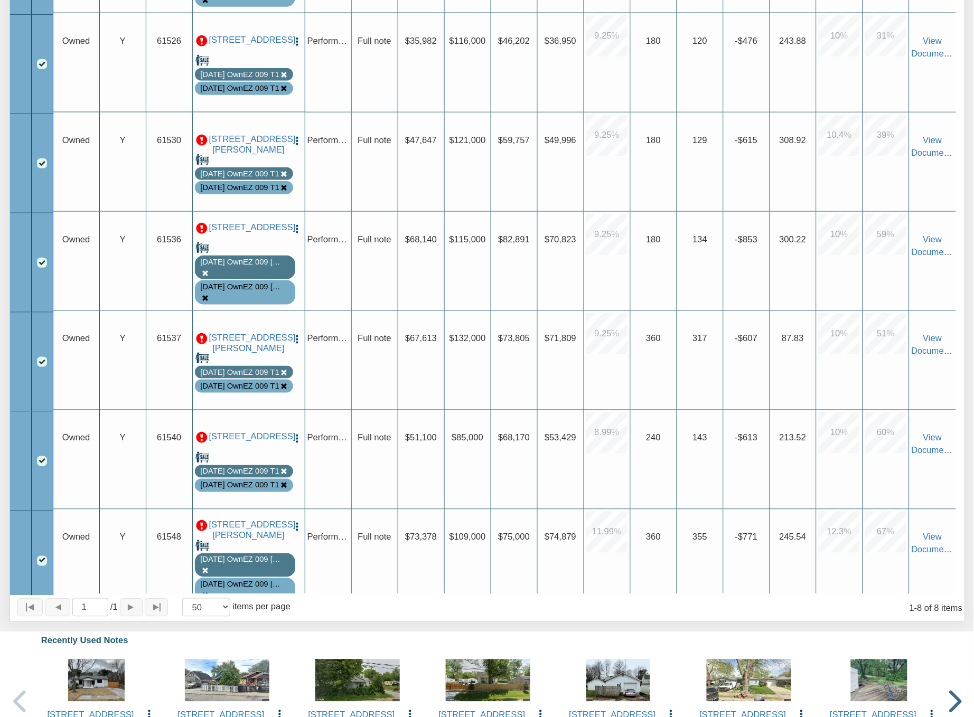
scroll to position [202, 0]
